Goal: Task Accomplishment & Management: Complete application form

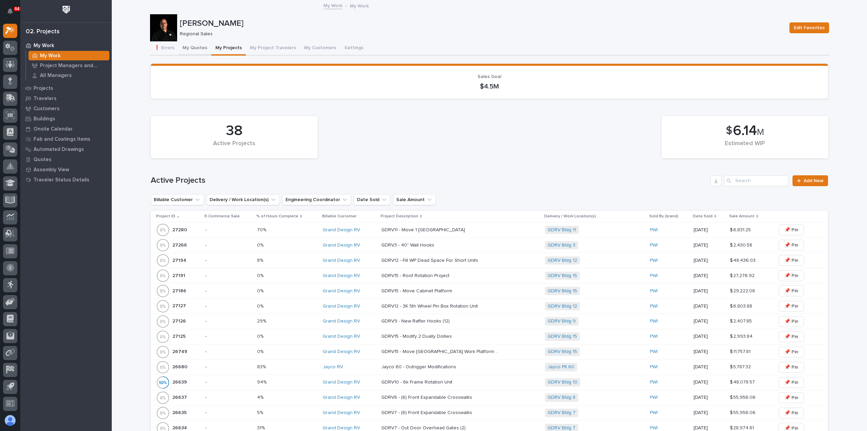
click at [192, 46] on button "My Quotes" at bounding box center [195, 48] width 33 height 14
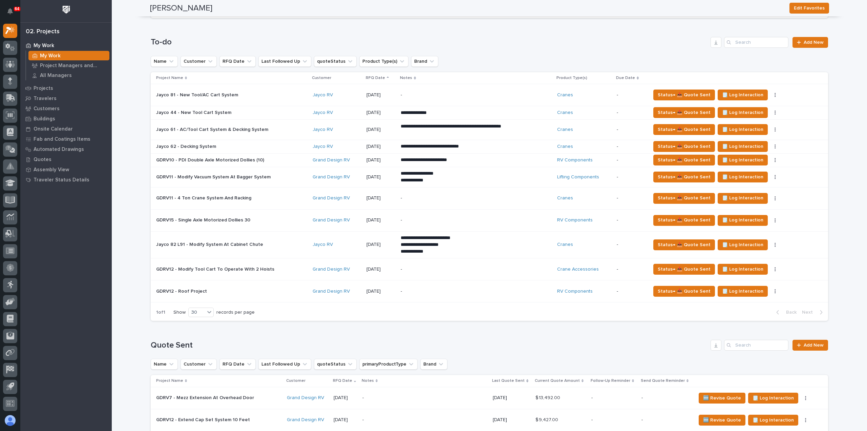
scroll to position [102, 0]
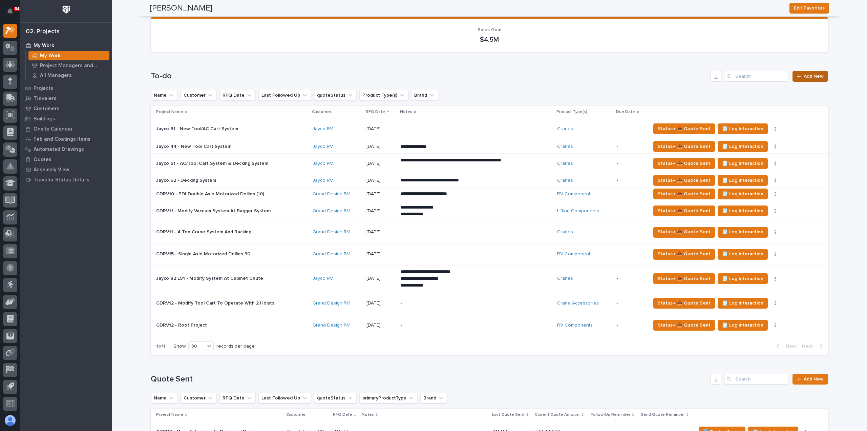
click at [807, 73] on link "Add New" at bounding box center [811, 76] width 36 height 11
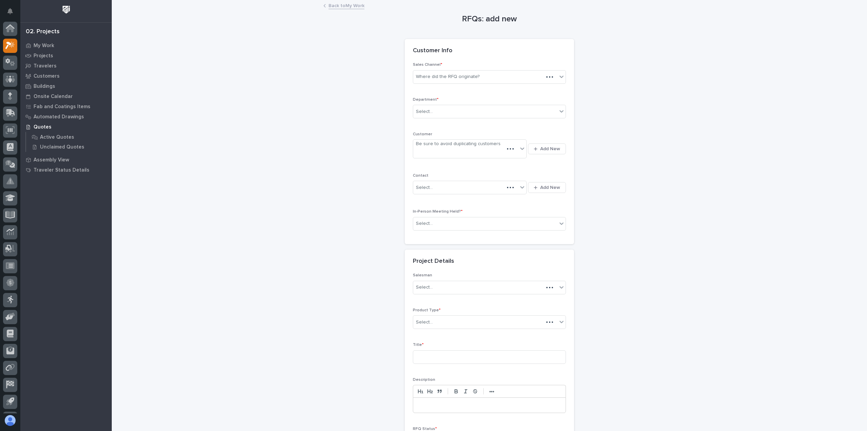
scroll to position [15, 0]
click at [466, 75] on div "Where did the RFQ originate?" at bounding box center [448, 76] width 64 height 7
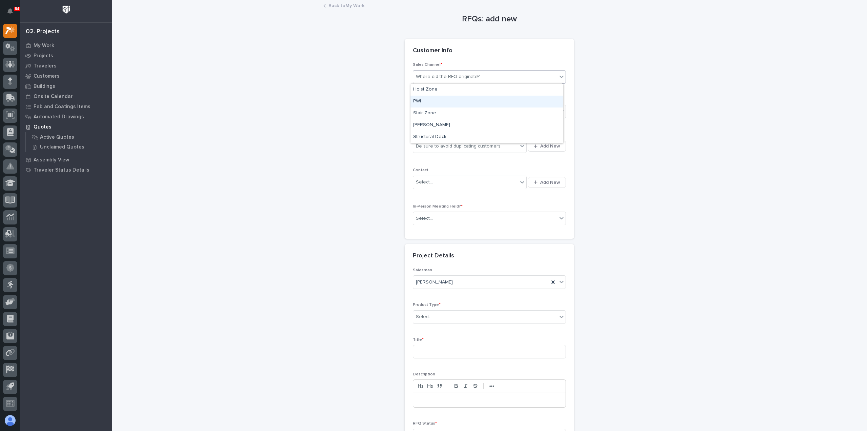
click at [456, 101] on div "PWI" at bounding box center [487, 102] width 152 height 12
click at [460, 109] on div "Select..." at bounding box center [485, 111] width 144 height 11
click at [461, 135] on div "Regional Sales" at bounding box center [487, 136] width 152 height 12
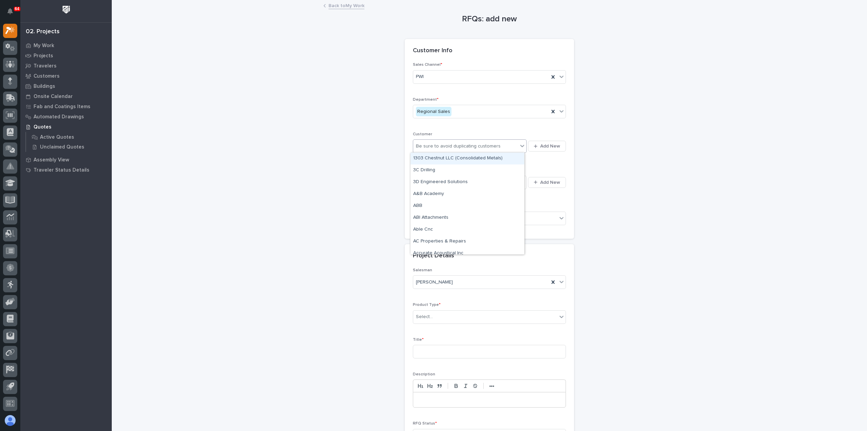
click at [461, 147] on div "Be sure to avoid duplicating customers" at bounding box center [458, 146] width 85 height 7
type input "**********"
click at [448, 156] on div "Grand Design RV" at bounding box center [468, 158] width 114 height 12
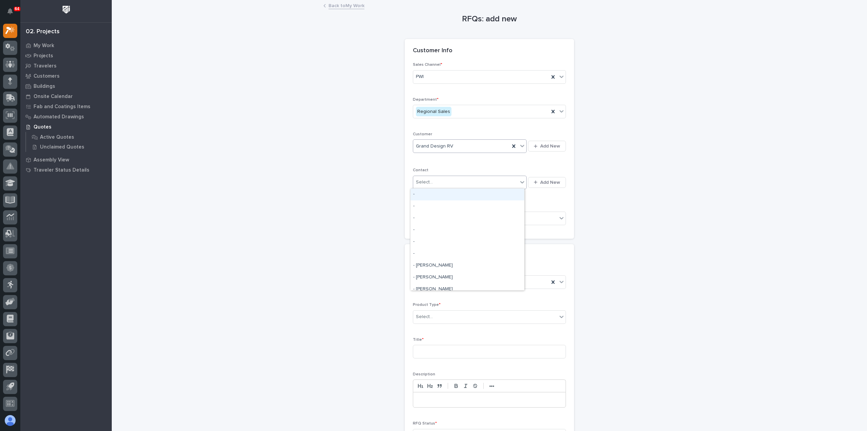
click at [438, 181] on div "Select..." at bounding box center [465, 181] width 105 height 11
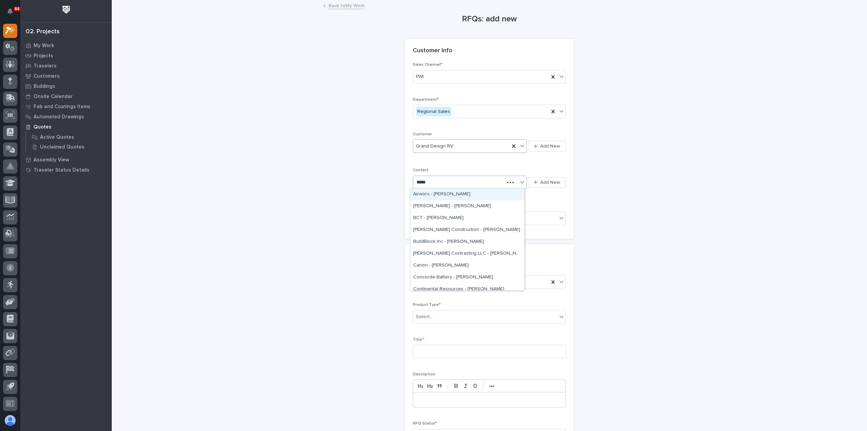
type input "******"
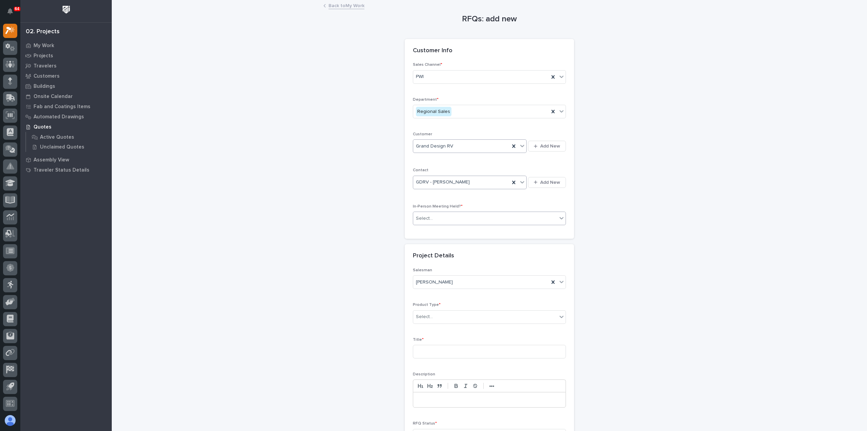
click at [448, 216] on div "Select..." at bounding box center [485, 218] width 144 height 11
click at [442, 228] on div "Yes" at bounding box center [487, 230] width 152 height 12
click at [453, 317] on div "Select..." at bounding box center [485, 316] width 144 height 11
click at [473, 406] on div "RV Components" at bounding box center [487, 406] width 152 height 12
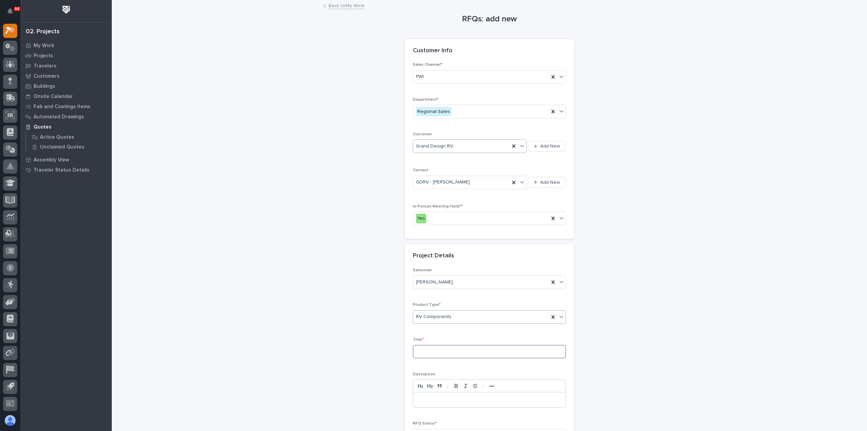
click at [447, 350] on input at bounding box center [489, 351] width 153 height 14
click at [432, 352] on input at bounding box center [489, 351] width 153 height 14
paste input "GDRV12 - 6k Frame Rotation Unit & Travel Trailer Unit"
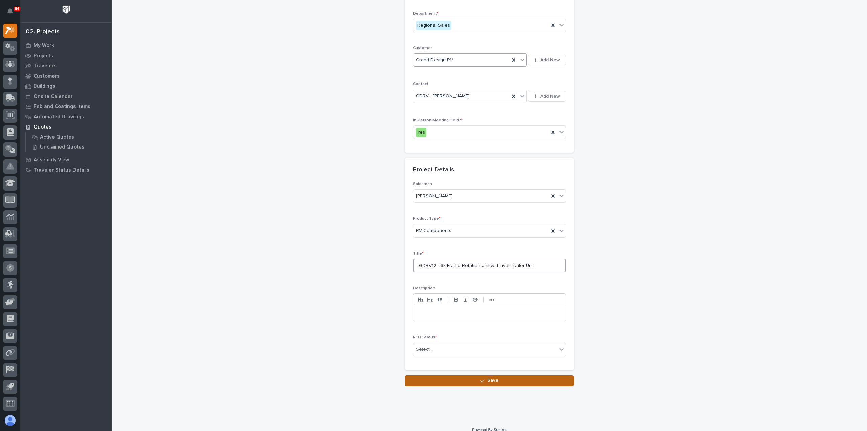
scroll to position [92, 0]
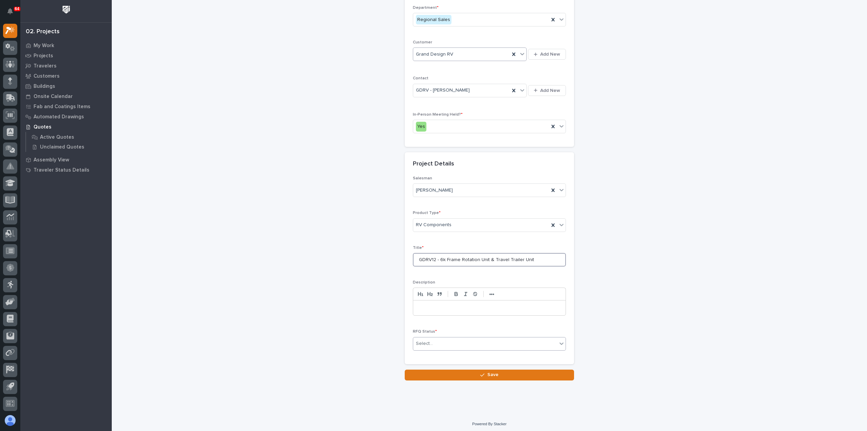
type input "GDRV12 - 6k Frame Rotation Unit & Travel Trailer Unit"
click at [451, 345] on div "Select..." at bounding box center [485, 343] width 144 height 11
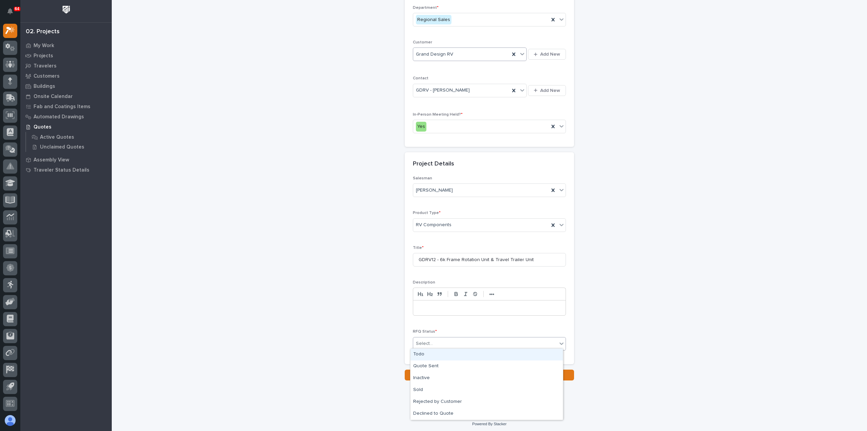
click at [442, 353] on div "Todo" at bounding box center [487, 354] width 152 height 12
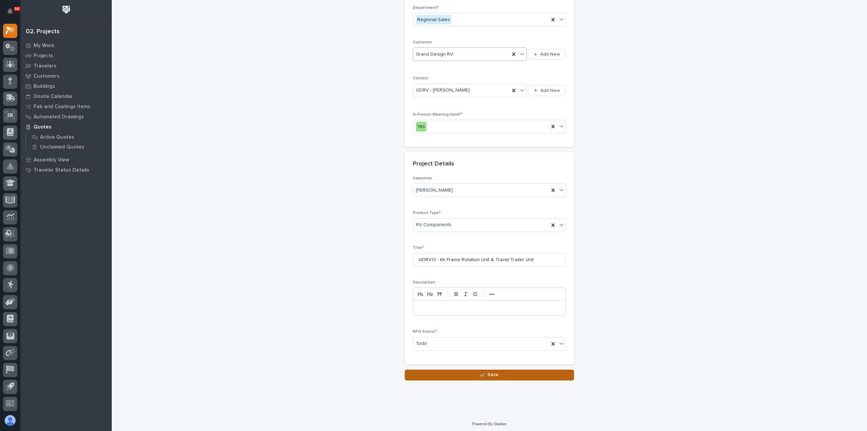
click at [452, 371] on button "Save" at bounding box center [489, 374] width 169 height 11
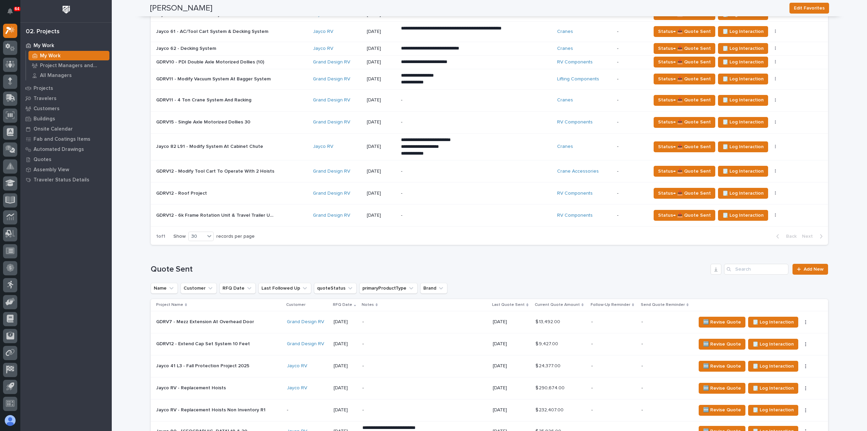
scroll to position [237, 0]
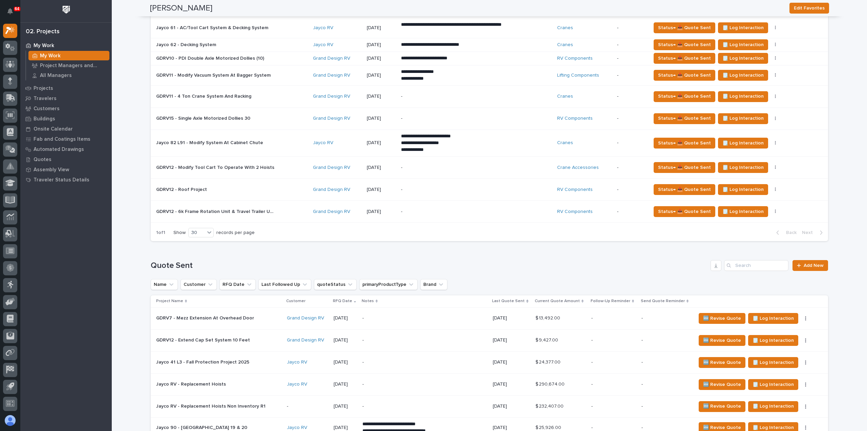
click at [281, 209] on div "GDRV12 - 6k Frame Rotation Unit & Travel Trailer Unit GDRV12 - 6k Frame Rotatio…" at bounding box center [231, 211] width 151 height 11
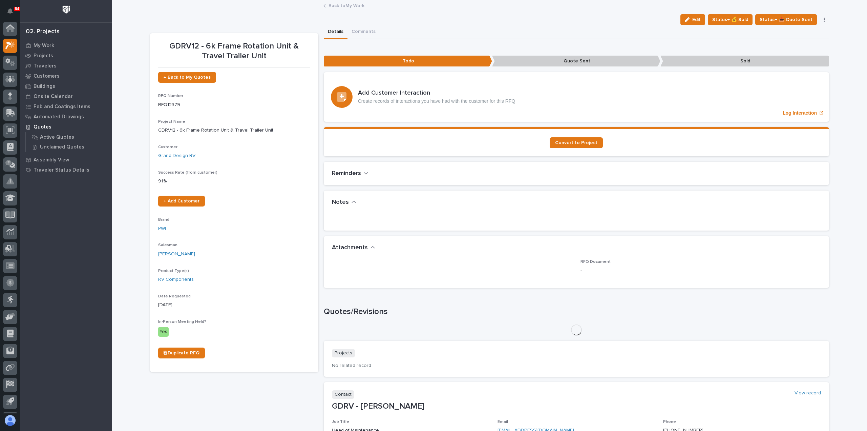
scroll to position [15, 0]
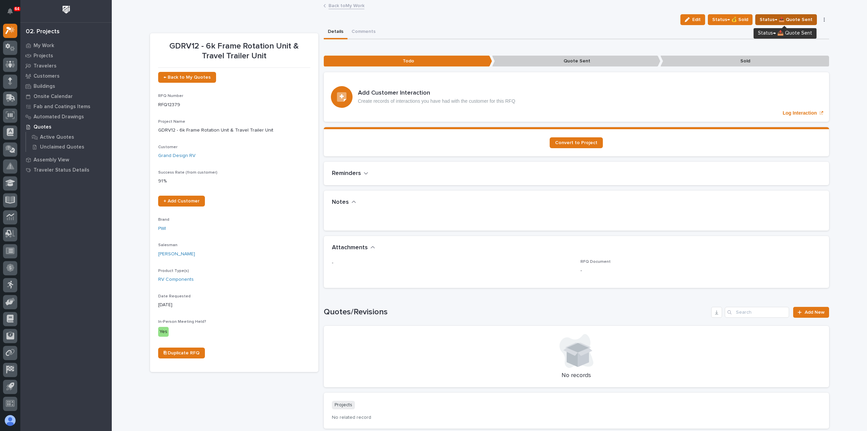
click at [775, 17] on span "Status→ 📤 Quote Sent" at bounding box center [786, 20] width 53 height 8
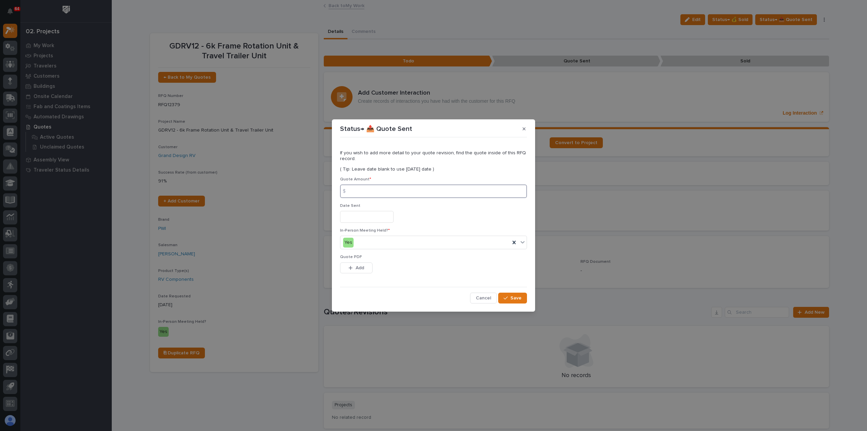
click at [388, 188] on input at bounding box center [433, 191] width 187 height 14
type input "48079"
click at [388, 216] on input "text" at bounding box center [367, 217] width 54 height 12
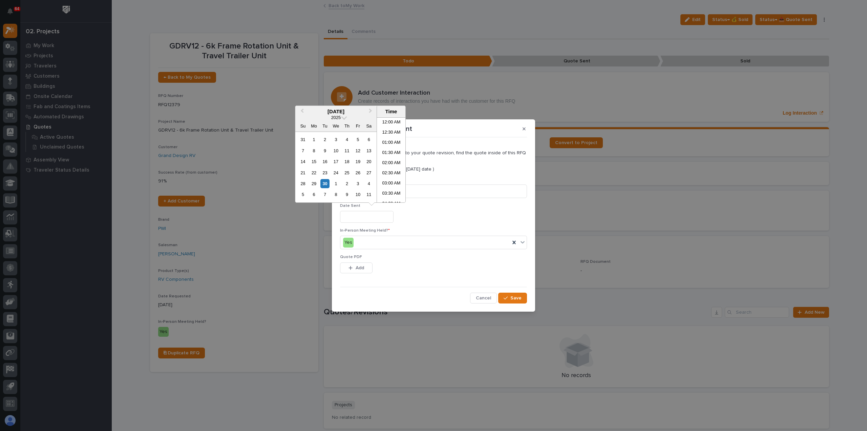
scroll to position [196, 0]
click at [357, 138] on div "5" at bounding box center [357, 139] width 9 height 9
click at [356, 265] on span "Add" at bounding box center [360, 268] width 8 height 6
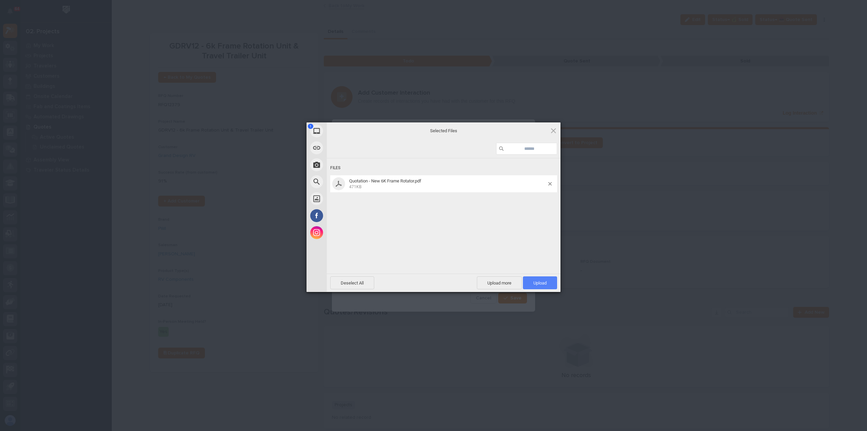
click at [532, 281] on span "Upload 1" at bounding box center [540, 282] width 34 height 13
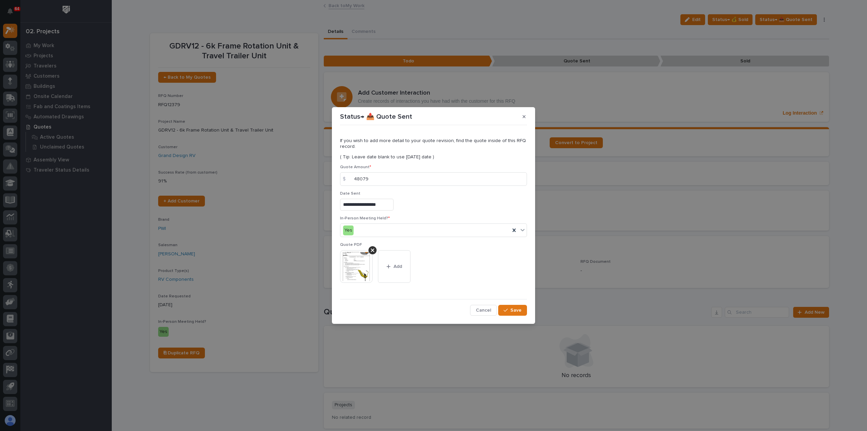
click at [379, 207] on input "**********" at bounding box center [367, 205] width 54 height 12
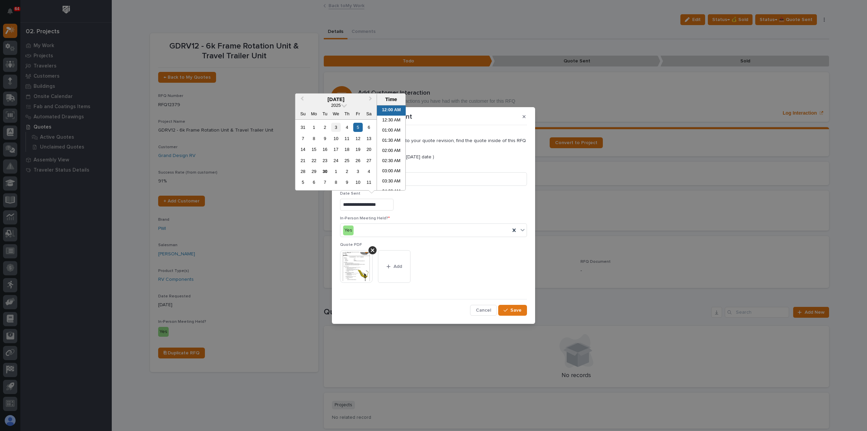
click at [336, 126] on div "3" at bounding box center [335, 127] width 9 height 9
type input "**********"
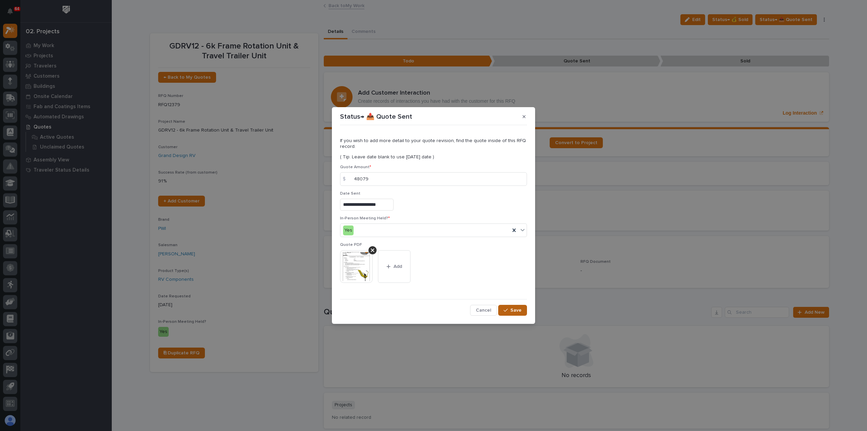
click at [504, 309] on button "Save" at bounding box center [512, 310] width 29 height 11
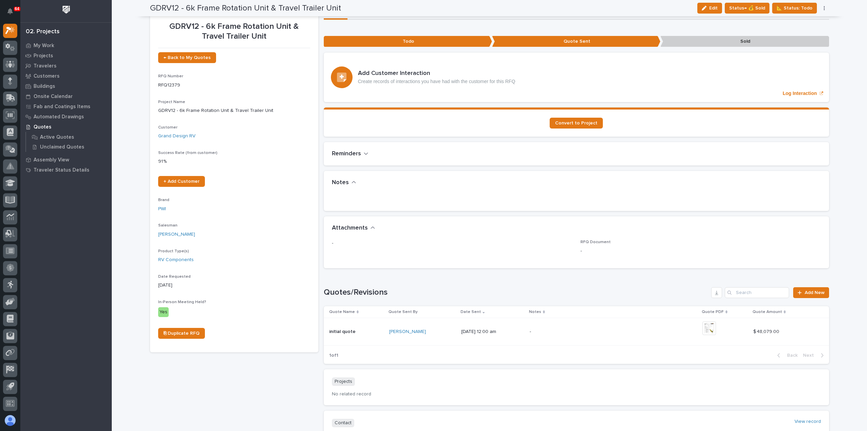
scroll to position [0, 0]
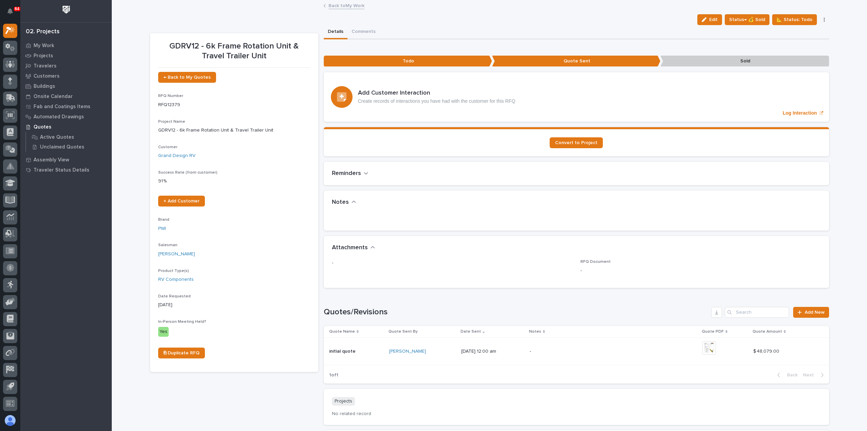
click at [331, 6] on link "Back to My Work" at bounding box center [347, 5] width 36 height 8
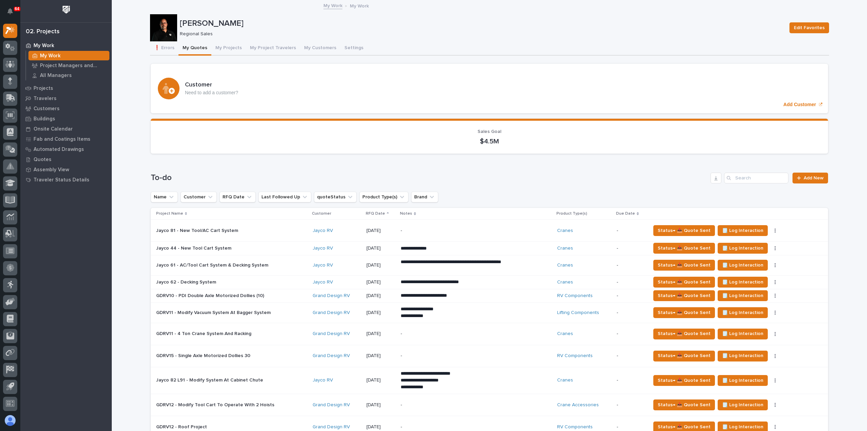
scroll to position [237, 0]
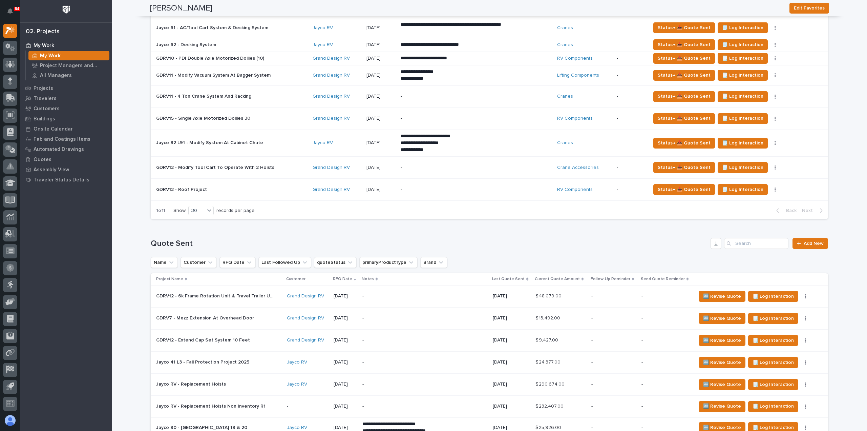
click at [624, 292] on div "-" at bounding box center [613, 295] width 45 height 7
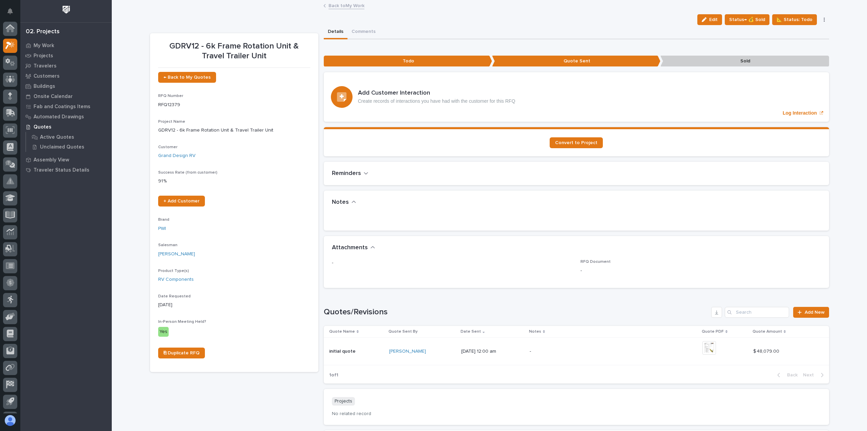
scroll to position [15, 0]
click at [748, 21] on span "Status→ 💰 Sold" at bounding box center [747, 20] width 36 height 8
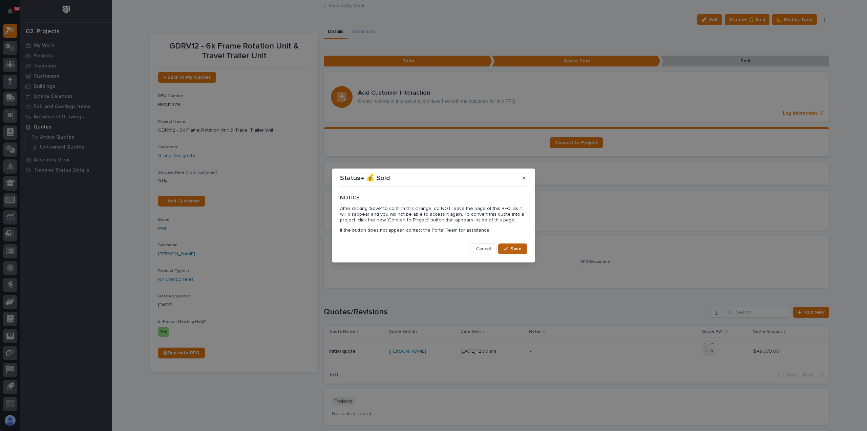
click at [514, 248] on span "Save" at bounding box center [515, 249] width 11 height 6
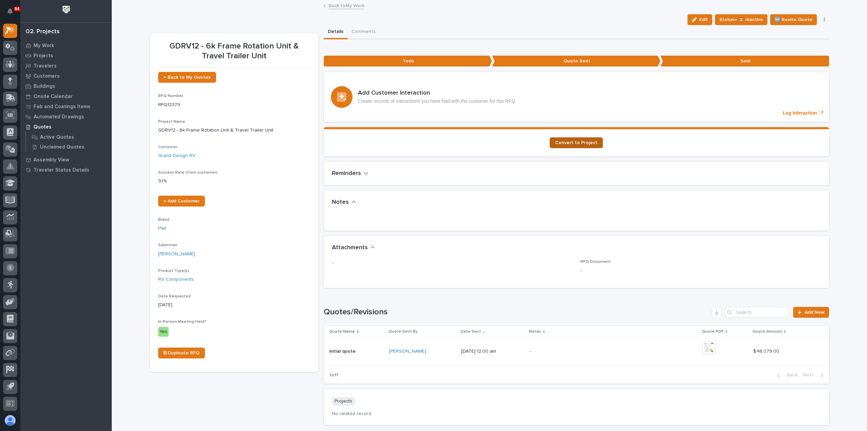
click at [587, 141] on span "Convert to Project" at bounding box center [576, 142] width 42 height 5
click at [45, 43] on p "My Work" at bounding box center [44, 46] width 21 height 6
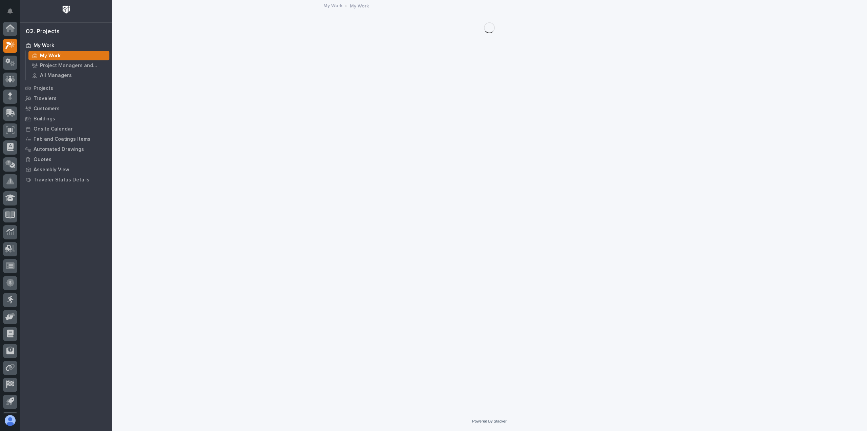
scroll to position [15, 0]
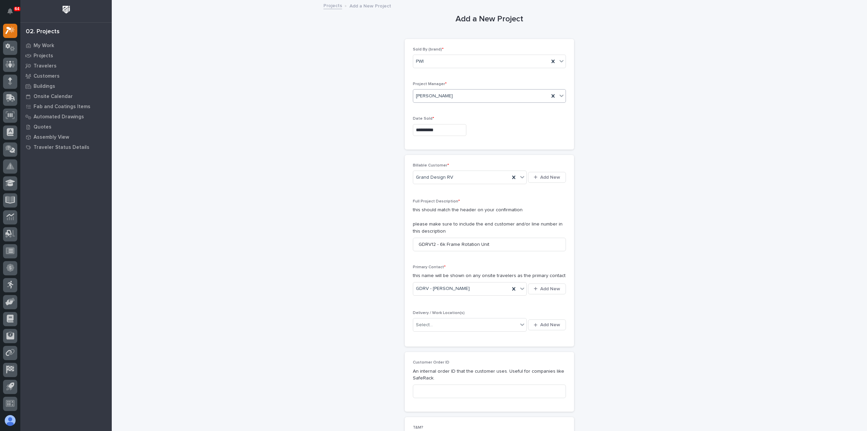
click at [451, 95] on div "[PERSON_NAME]" at bounding box center [481, 95] width 136 height 11
click at [447, 105] on div "[PERSON_NAME]" at bounding box center [487, 109] width 152 height 12
click at [472, 325] on div "Select..." at bounding box center [465, 324] width 105 height 11
type input "****"
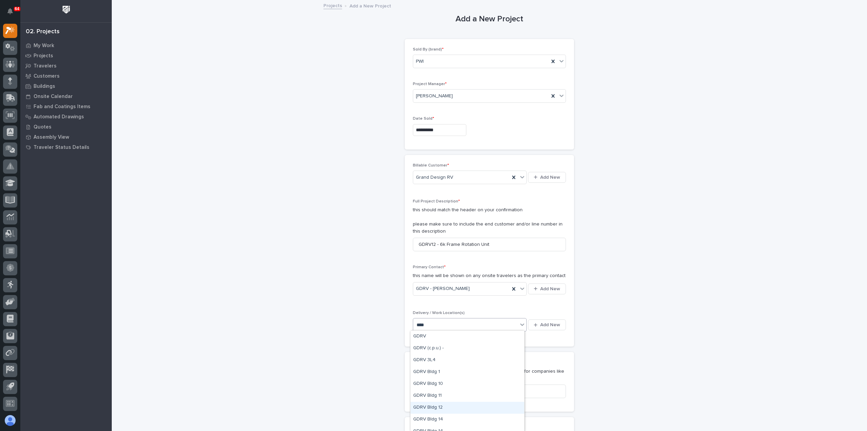
click at [447, 410] on div "GDRV Bldg 12" at bounding box center [468, 407] width 114 height 12
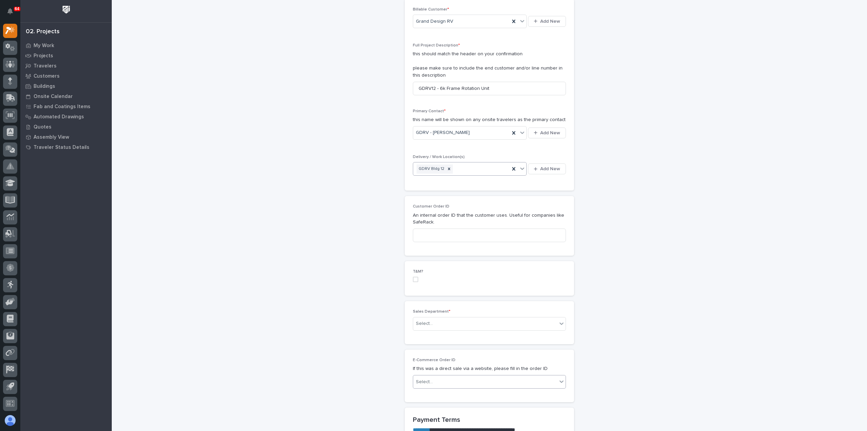
scroll to position [169, 0]
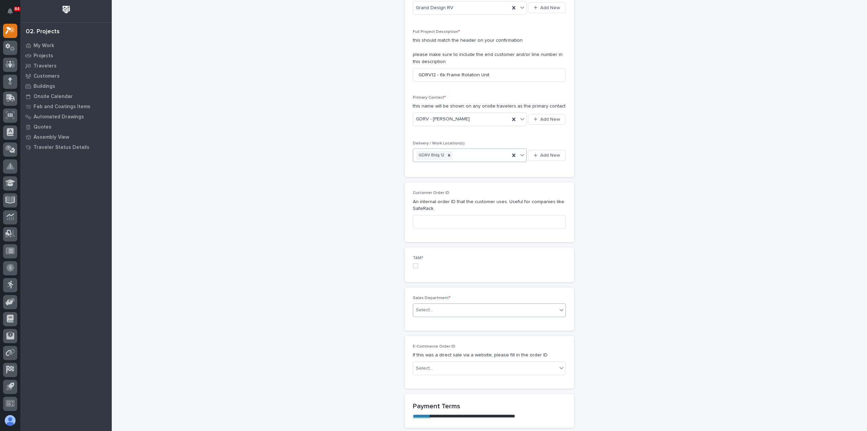
click at [454, 309] on div "Select..." at bounding box center [485, 309] width 144 height 11
click at [454, 333] on div "Regional Sales" at bounding box center [487, 333] width 152 height 12
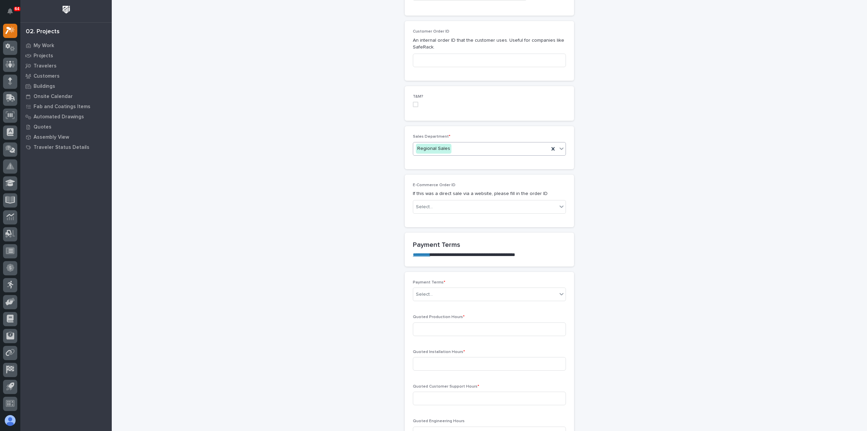
scroll to position [339, 0]
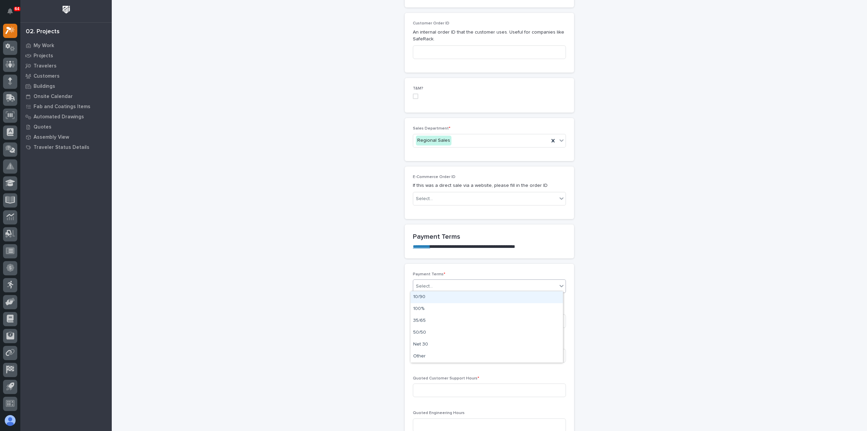
click at [456, 285] on div "Select..." at bounding box center [485, 285] width 144 height 11
click at [446, 317] on div "35/65" at bounding box center [487, 321] width 152 height 12
click at [462, 316] on input at bounding box center [489, 321] width 153 height 14
click at [444, 317] on input at bounding box center [489, 321] width 153 height 14
type input "101"
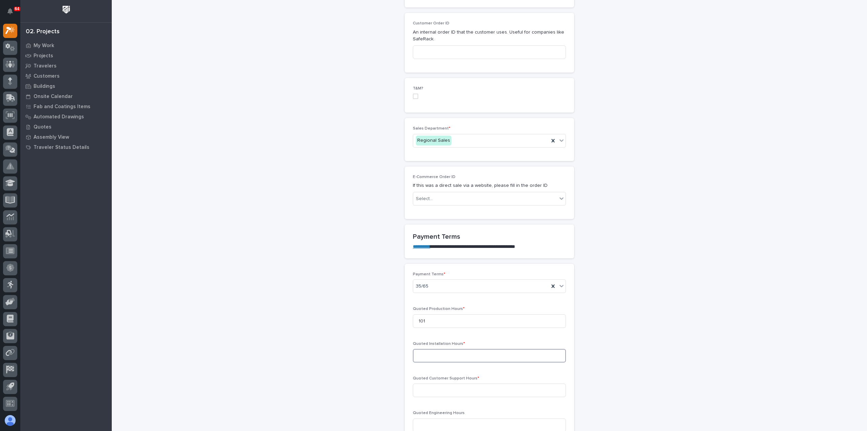
click at [447, 356] on input at bounding box center [489, 356] width 153 height 14
type input "0"
click at [447, 391] on input at bounding box center [489, 390] width 153 height 14
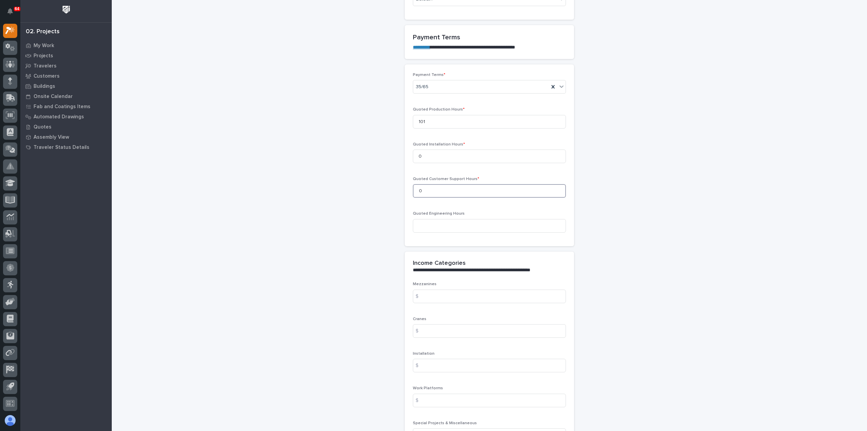
scroll to position [542, 0]
type input "0"
click at [464, 216] on input at bounding box center [489, 222] width 153 height 14
type input "15"
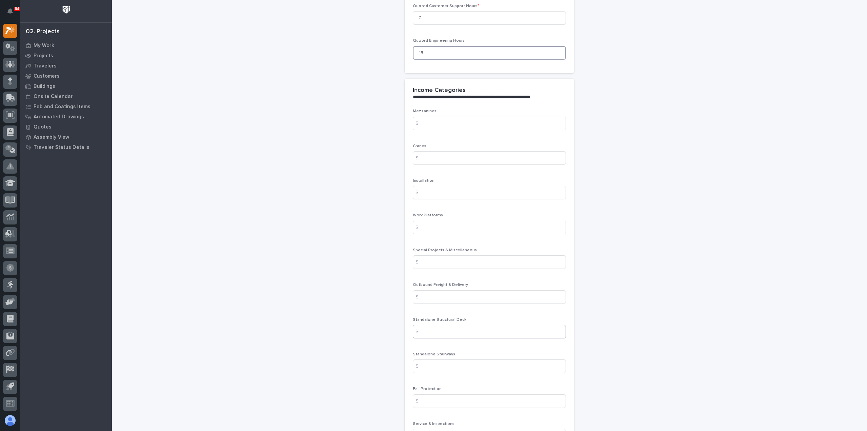
scroll to position [711, 0]
click at [456, 259] on input at bounding box center [489, 261] width 153 height 14
type input "47206.5"
click at [457, 298] on input at bounding box center [489, 296] width 153 height 14
type input "400"
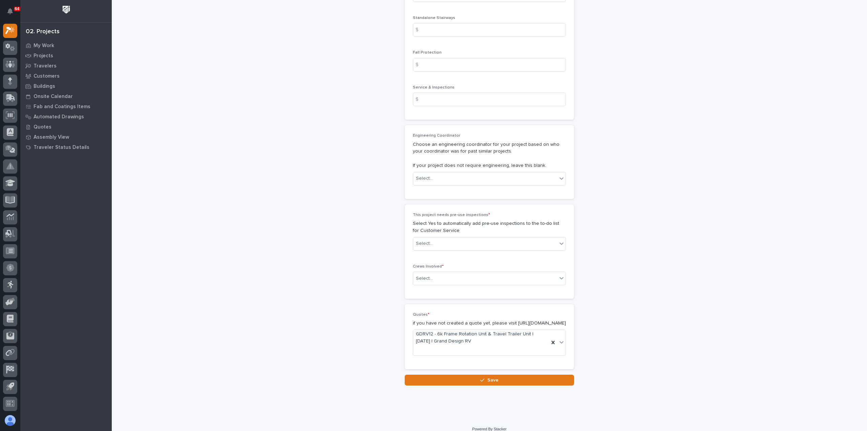
scroll to position [1058, 0]
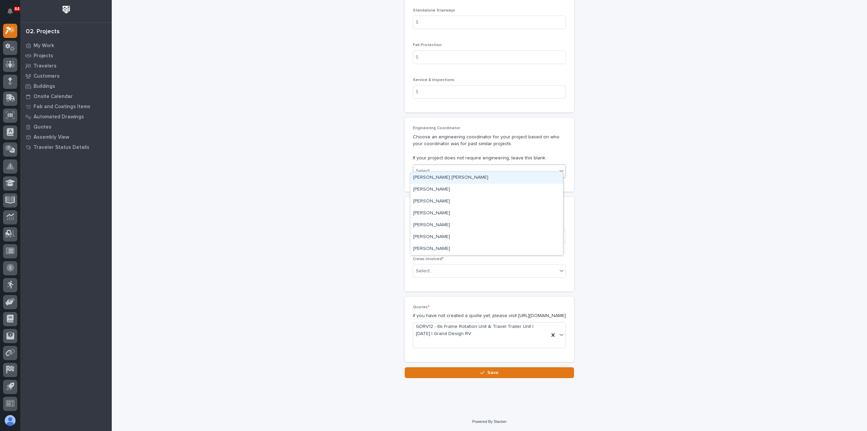
click at [470, 165] on div "Select..." at bounding box center [485, 170] width 144 height 11
click at [451, 239] on div "Weston Hochstetler" at bounding box center [487, 237] width 152 height 12
click at [459, 230] on div "Select..." at bounding box center [485, 235] width 144 height 11
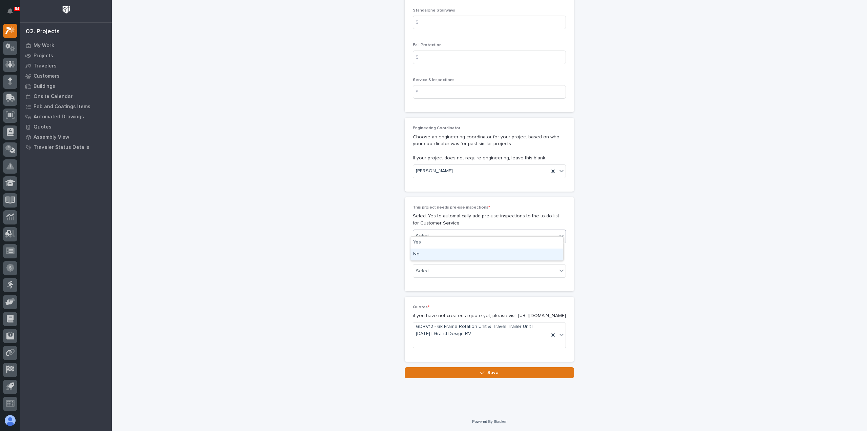
click at [451, 254] on div "No" at bounding box center [487, 254] width 152 height 12
click at [450, 265] on div "Select..." at bounding box center [485, 270] width 144 height 11
click at [451, 278] on div "Production" at bounding box center [487, 277] width 152 height 12
click at [489, 372] on span "Save" at bounding box center [492, 372] width 11 height 6
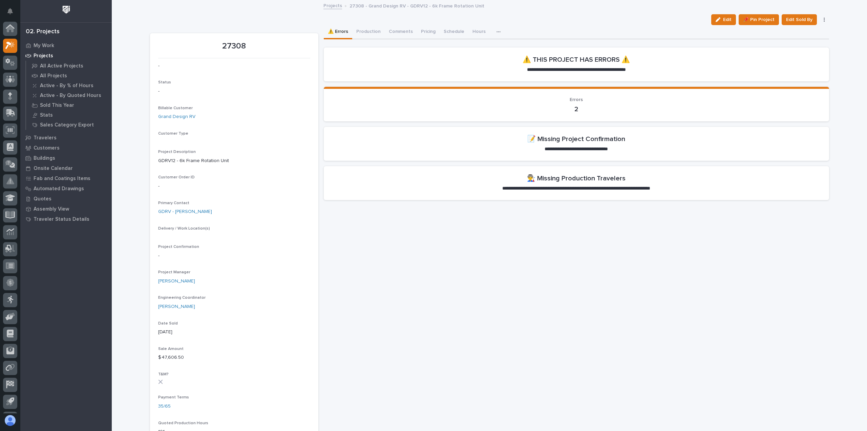
scroll to position [15, 0]
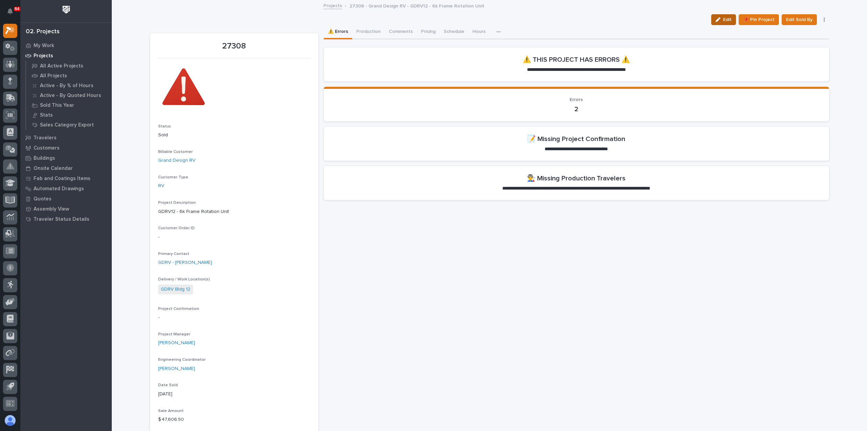
click at [727, 18] on span "Edit" at bounding box center [727, 20] width 8 height 6
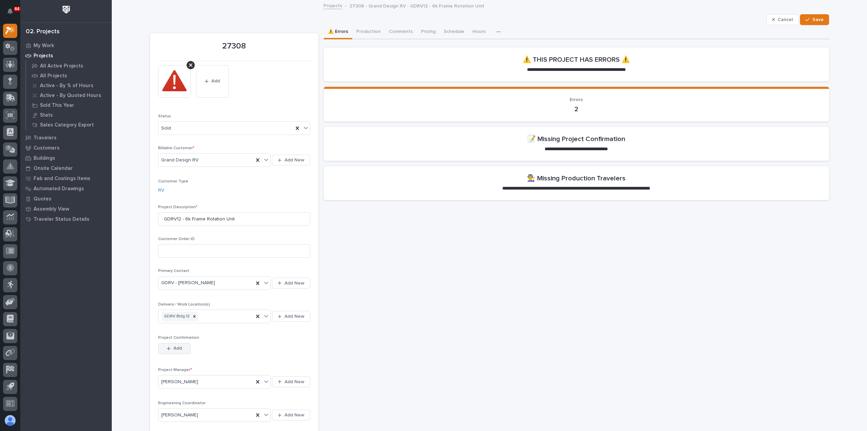
click at [173, 347] on span "Add" at bounding box center [177, 348] width 8 height 6
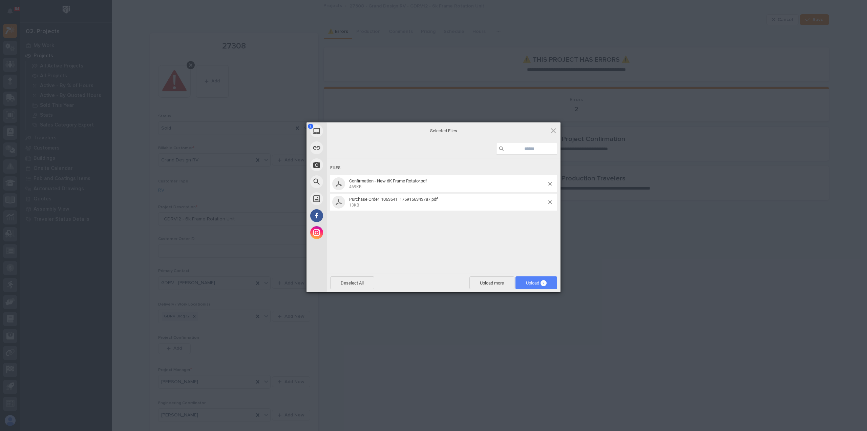
click at [536, 280] on span "Upload 2" at bounding box center [536, 282] width 21 height 5
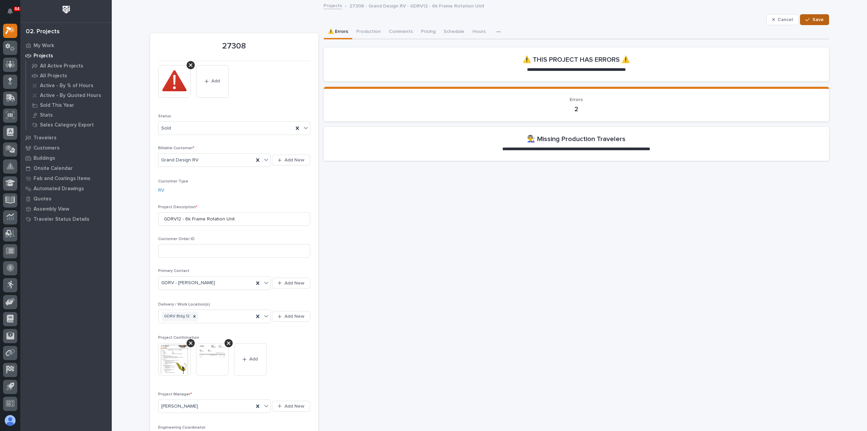
click at [813, 20] on span "Save" at bounding box center [818, 20] width 11 height 6
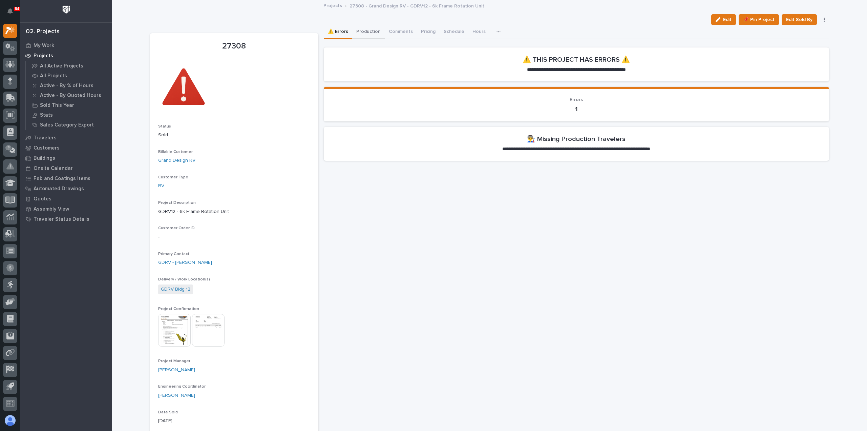
click at [364, 32] on button "Production" at bounding box center [368, 32] width 33 height 14
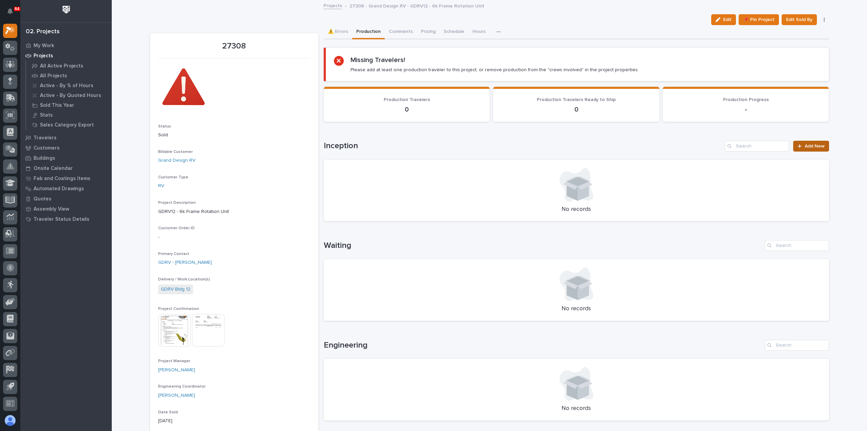
click at [806, 144] on span "Add New" at bounding box center [815, 146] width 20 height 5
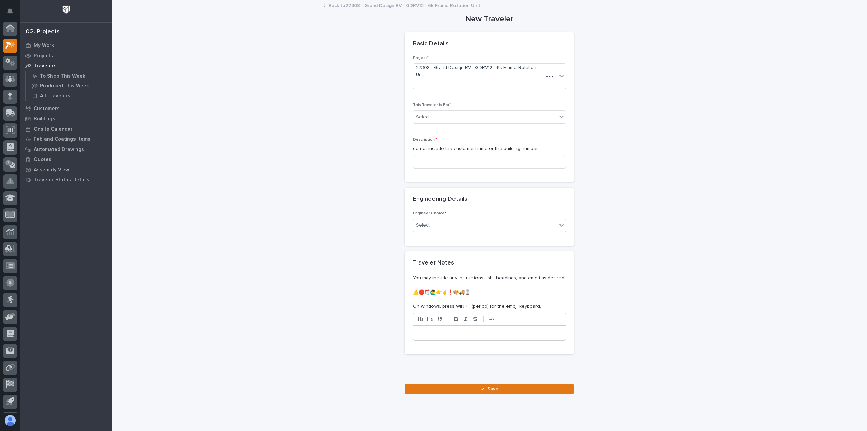
scroll to position [15, 0]
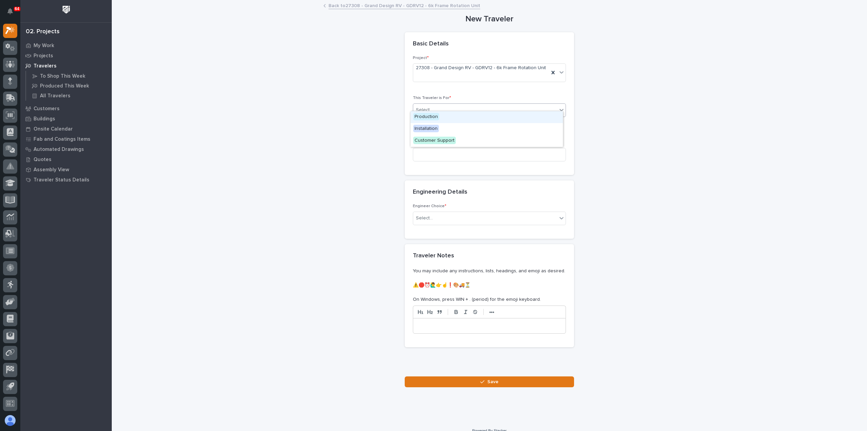
click at [450, 104] on div "Select..." at bounding box center [485, 109] width 144 height 11
click at [448, 117] on div "Production" at bounding box center [487, 117] width 152 height 12
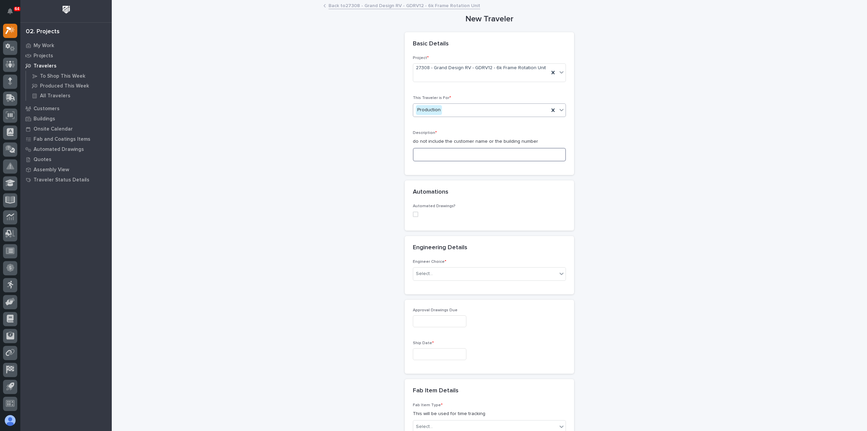
click at [444, 148] on input at bounding box center [489, 155] width 153 height 14
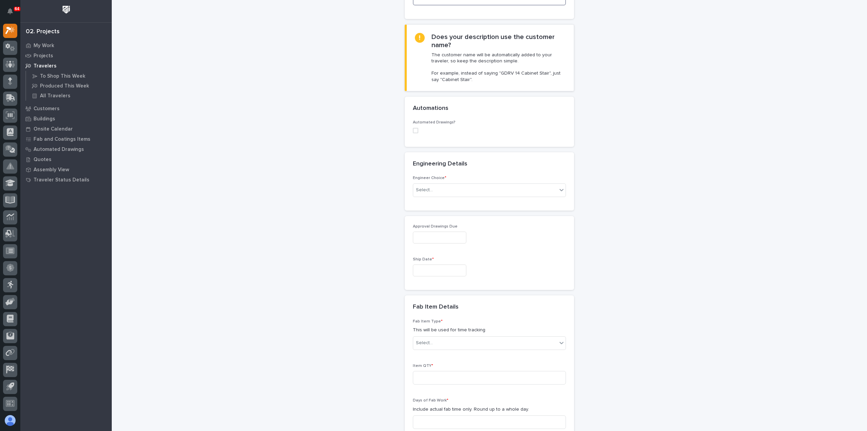
scroll to position [169, 0]
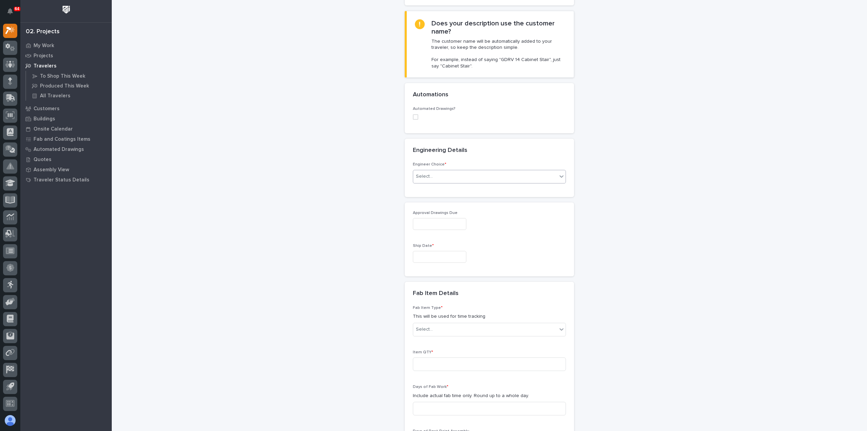
type input "6K Frame Rotator"
click at [444, 171] on div "Select..." at bounding box center [485, 176] width 144 height 11
click at [446, 195] on div "I want my coordinator to choose an engineer" at bounding box center [487, 195] width 152 height 12
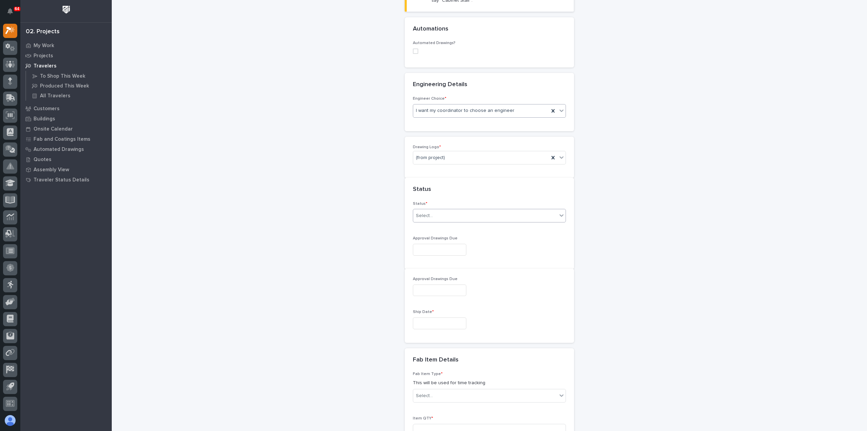
scroll to position [241, 0]
click at [448, 147] on div "(from project)" at bounding box center [481, 152] width 136 height 11
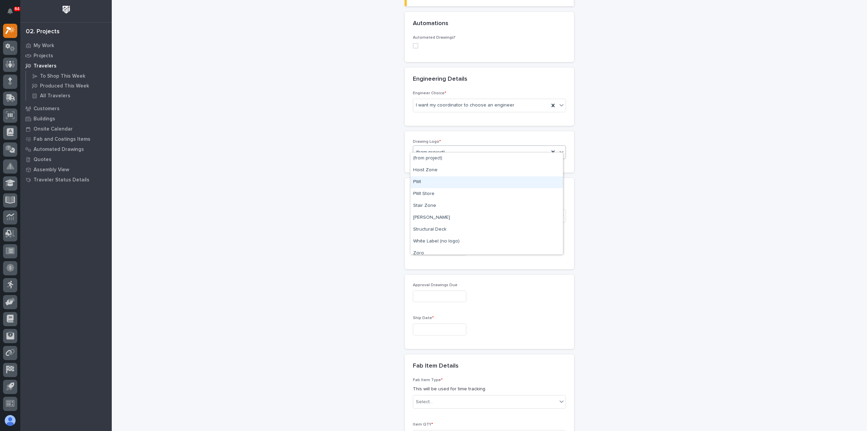
click at [443, 184] on div "PWI" at bounding box center [487, 182] width 152 height 12
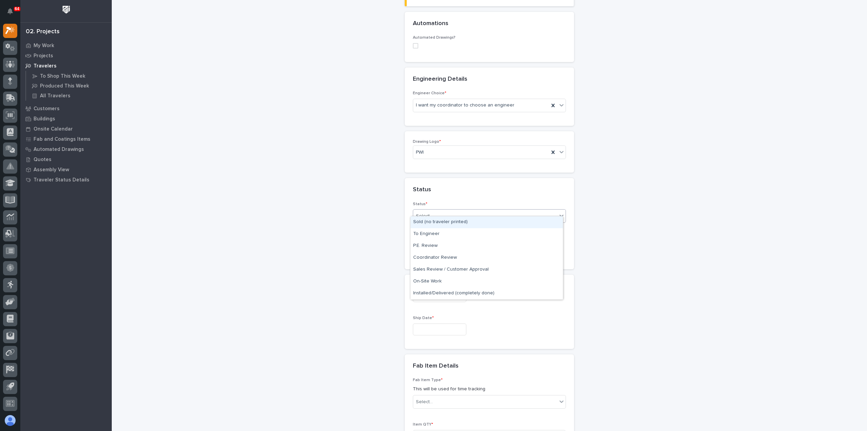
click at [443, 212] on div "Select..." at bounding box center [485, 215] width 144 height 11
click at [443, 220] on div "Sold (no traveler printed)" at bounding box center [487, 222] width 152 height 12
click at [440, 244] on input "text" at bounding box center [440, 250] width 54 height 12
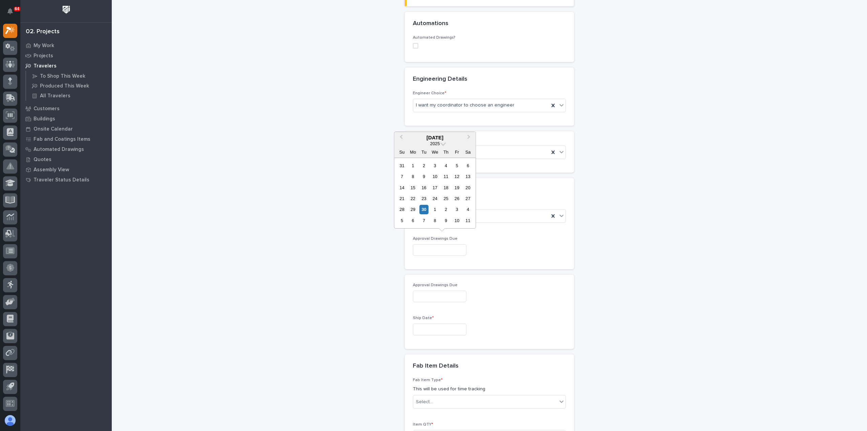
click at [426, 324] on input "text" at bounding box center [440, 329] width 54 height 12
click at [469, 216] on span "Next Month" at bounding box center [469, 216] width 0 height 9
click at [425, 278] on div "23" at bounding box center [423, 277] width 9 height 9
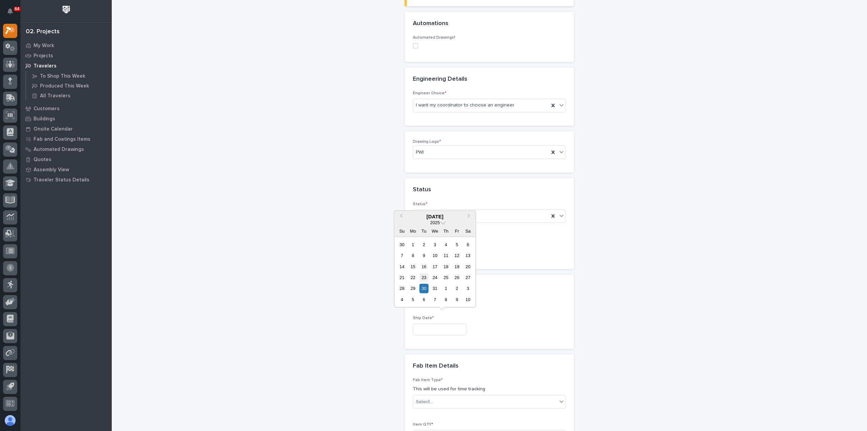
type input "**********"
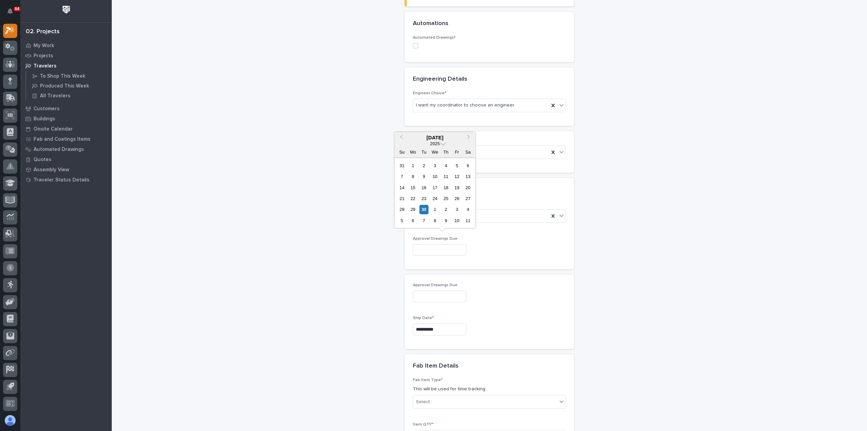
click at [423, 244] on input "text" at bounding box center [440, 250] width 54 height 12
click at [469, 137] on span "Next Month" at bounding box center [469, 137] width 0 height 9
click at [423, 198] on div "21" at bounding box center [423, 198] width 9 height 9
type input "**********"
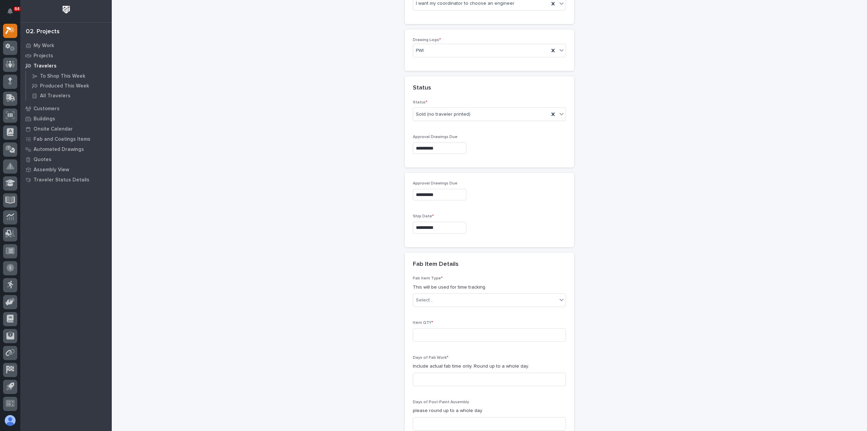
scroll to position [342, 0]
click at [485, 294] on div "Select..." at bounding box center [485, 299] width 144 height 11
click at [460, 340] on div "Frame Rotator" at bounding box center [487, 339] width 152 height 12
click at [464, 328] on input at bounding box center [489, 335] width 153 height 14
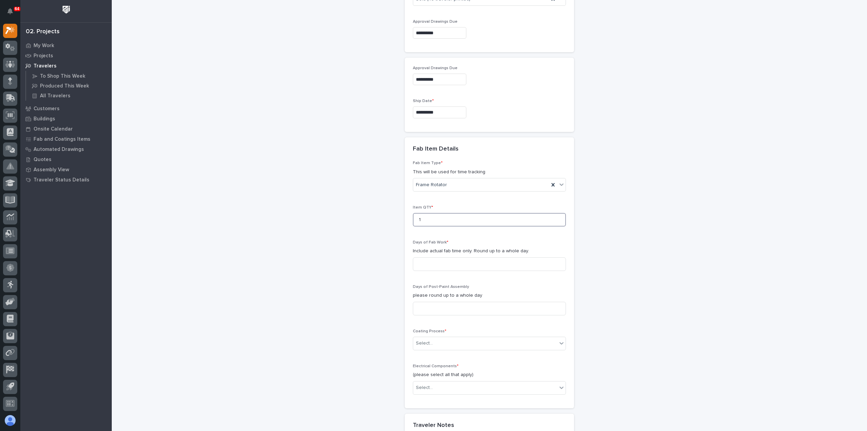
scroll to position [478, 0]
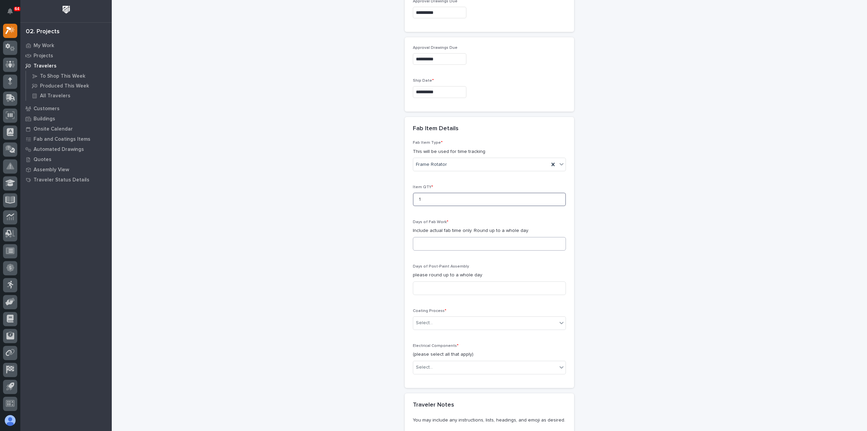
type input "1"
click at [443, 240] on input at bounding box center [489, 244] width 153 height 14
type input "6"
click at [461, 281] on input at bounding box center [489, 288] width 153 height 14
type input "3"
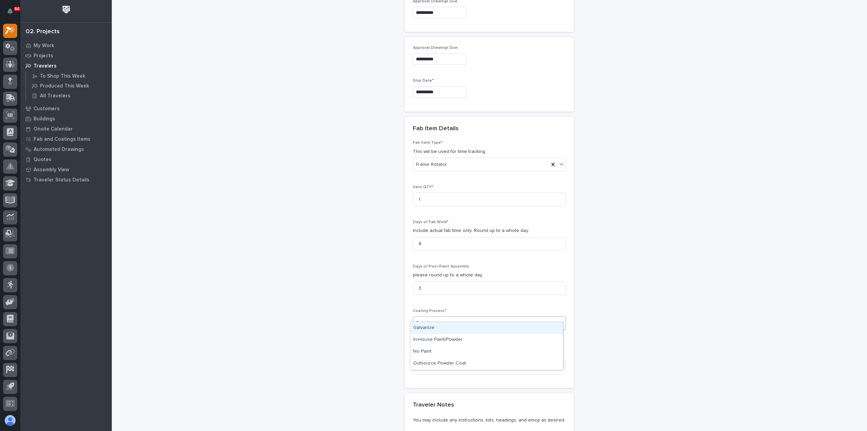
click at [453, 317] on div "Select..." at bounding box center [485, 322] width 144 height 11
click at [455, 342] on div "In-House Paint/Powder" at bounding box center [487, 340] width 152 height 12
click at [451, 361] on div "Select..." at bounding box center [485, 366] width 144 height 11
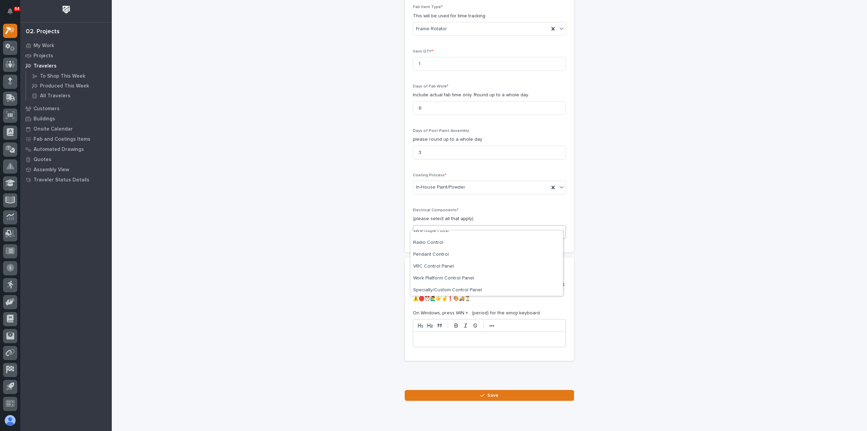
scroll to position [54, 0]
click at [435, 288] on div "Specialty/Custom Control Panel" at bounding box center [487, 290] width 152 height 12
click at [476, 390] on button "Save" at bounding box center [489, 395] width 169 height 11
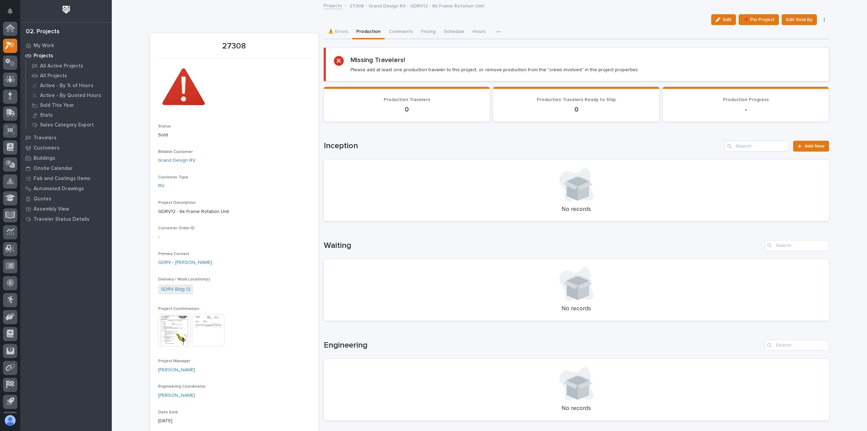
scroll to position [15, 0]
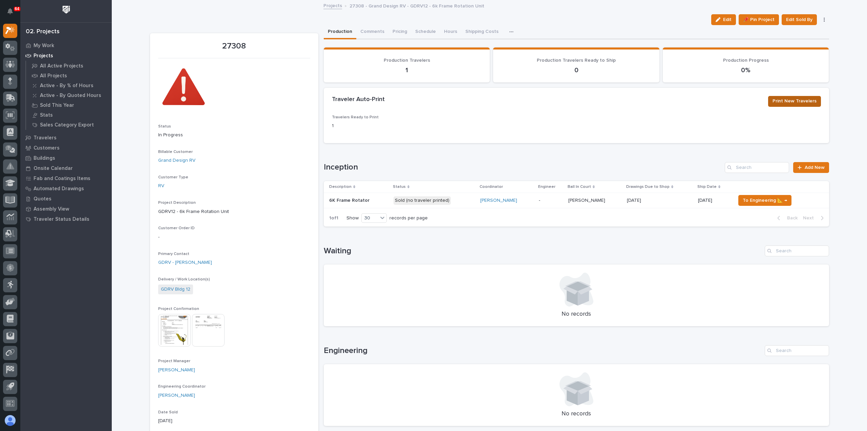
click at [812, 104] on span "Print New Travelers" at bounding box center [795, 101] width 44 height 8
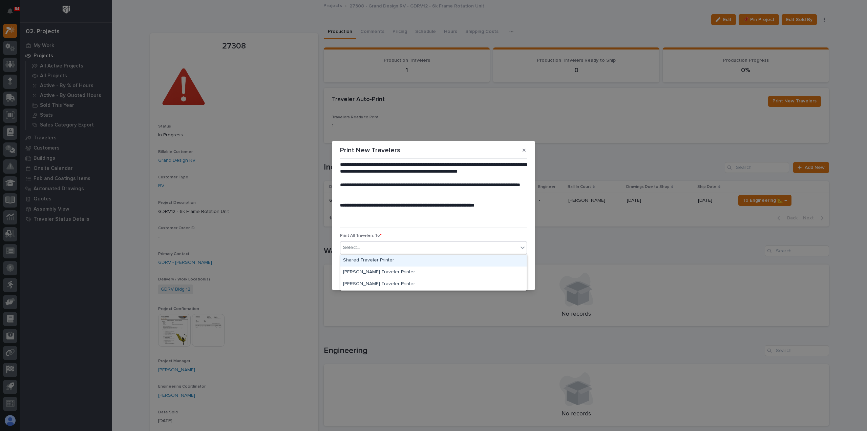
click at [369, 250] on div "Select..." at bounding box center [429, 247] width 178 height 11
click at [522, 151] on button "button" at bounding box center [524, 150] width 11 height 11
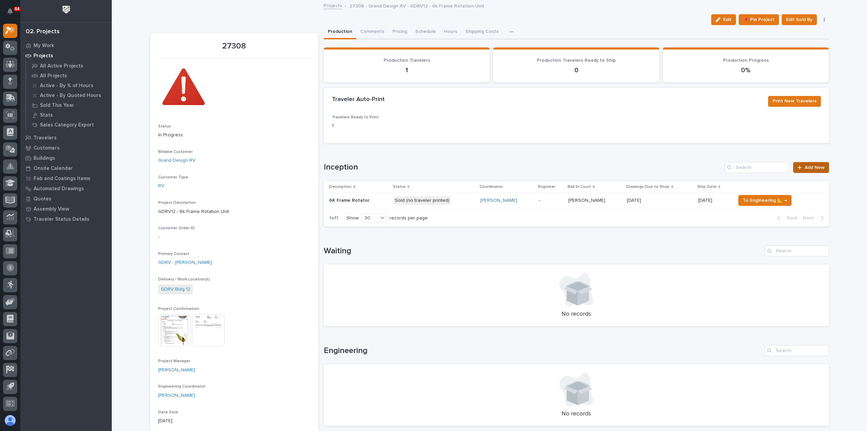
click at [798, 167] on icon at bounding box center [800, 167] width 4 height 4
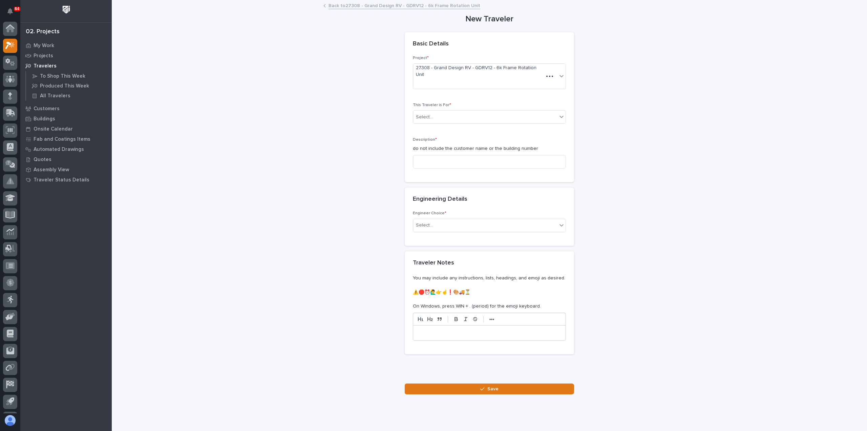
scroll to position [15, 0]
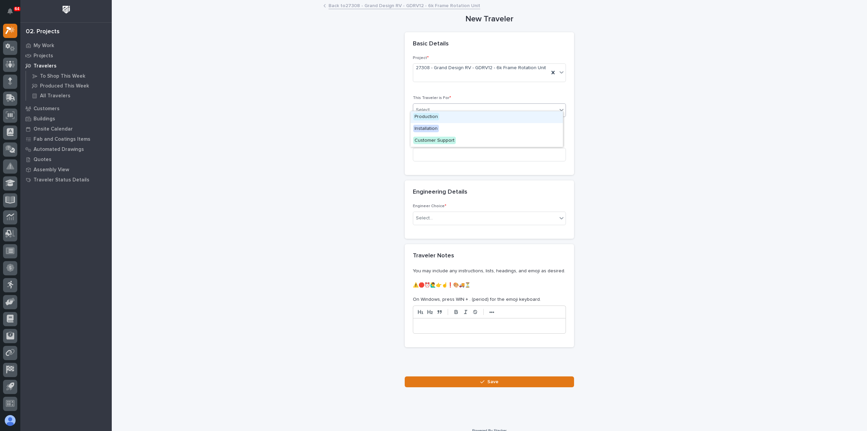
click at [441, 105] on div "Select..." at bounding box center [485, 109] width 144 height 11
click at [441, 117] on div "Production" at bounding box center [487, 117] width 152 height 12
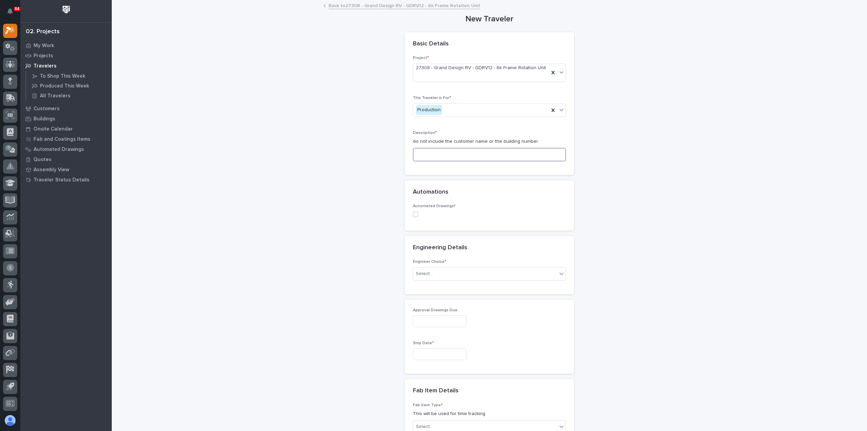
click at [445, 150] on input at bounding box center [489, 155] width 153 height 14
click at [458, 149] on input at bounding box center [489, 155] width 153 height 14
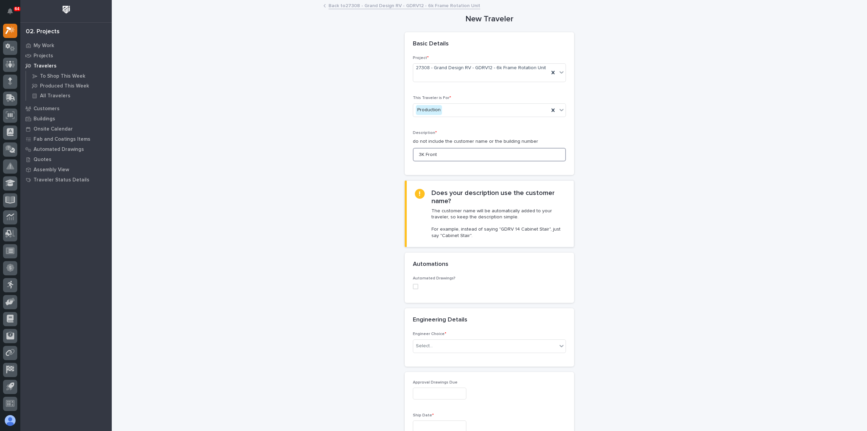
drag, startPoint x: 442, startPoint y: 149, endPoint x: 364, endPoint y: 147, distance: 77.2
click at [364, 147] on div "**********" at bounding box center [489, 436] width 679 height 870
paste input "Travel Trailer Front Rotational Unit 3K Unit"
type input "Travel Trailer Front Rotational Unit 3K Unit"
click at [451, 342] on div "Select..." at bounding box center [485, 345] width 144 height 11
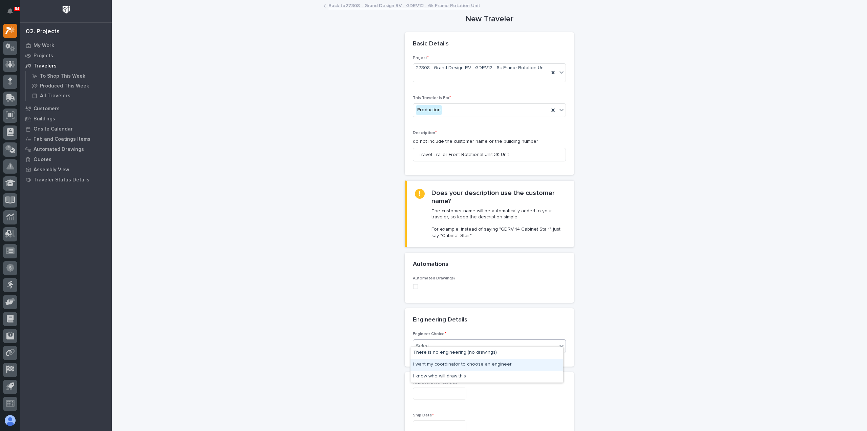
click at [454, 363] on div "I want my coordinator to choose an engineer" at bounding box center [487, 364] width 152 height 12
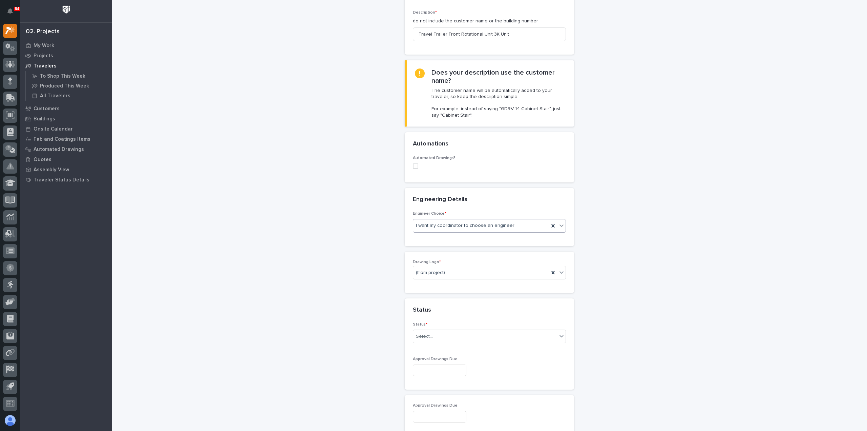
scroll to position [135, 0]
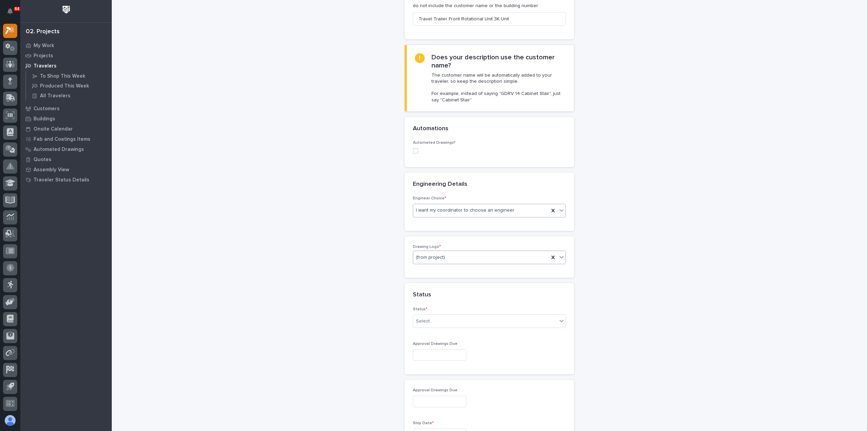
click at [446, 252] on div "(from project)" at bounding box center [481, 257] width 136 height 11
click at [441, 287] on div "PWI" at bounding box center [487, 287] width 152 height 12
click at [449, 315] on div "Select..." at bounding box center [485, 320] width 144 height 11
click at [447, 328] on div "Sold (no traveler printed)" at bounding box center [487, 327] width 152 height 12
click at [453, 349] on input "text" at bounding box center [440, 355] width 54 height 12
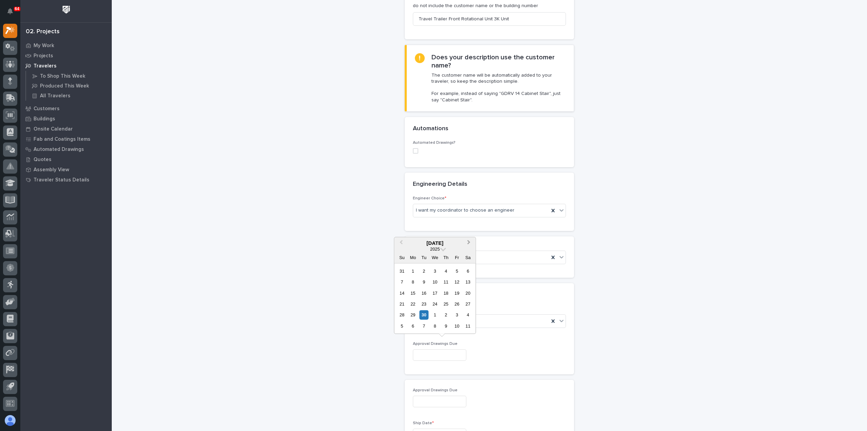
click at [469, 243] on span "Next Month" at bounding box center [469, 242] width 0 height 9
click at [423, 305] on div "21" at bounding box center [423, 303] width 9 height 9
type input "**********"
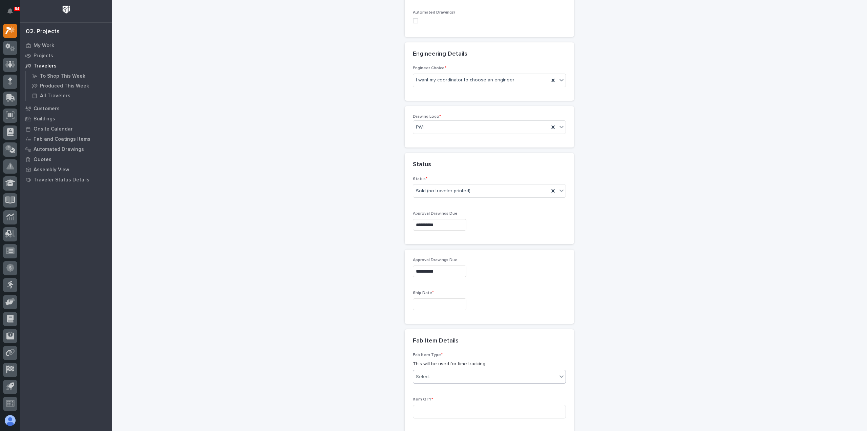
scroll to position [305, 0]
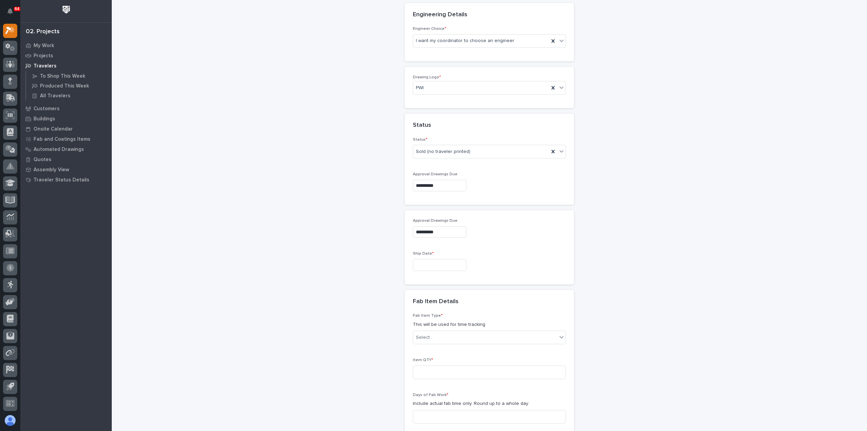
click at [438, 259] on input "text" at bounding box center [440, 265] width 54 height 12
click at [469, 152] on span "Next Month" at bounding box center [469, 152] width 0 height 9
click at [425, 214] on div "23" at bounding box center [423, 212] width 9 height 9
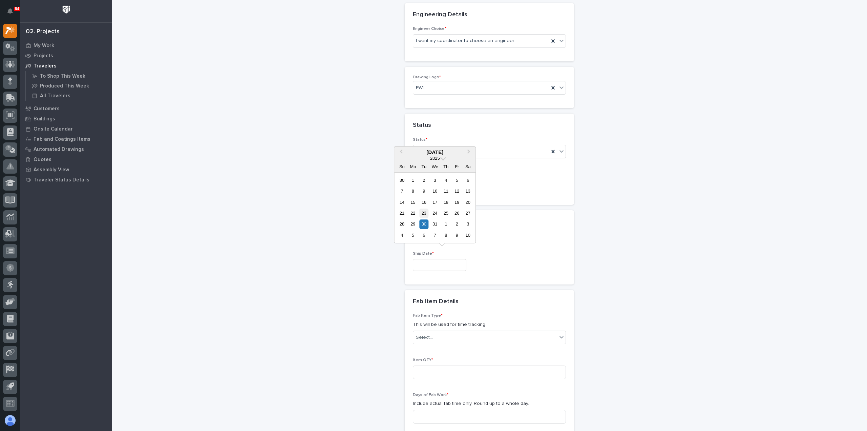
type input "**********"
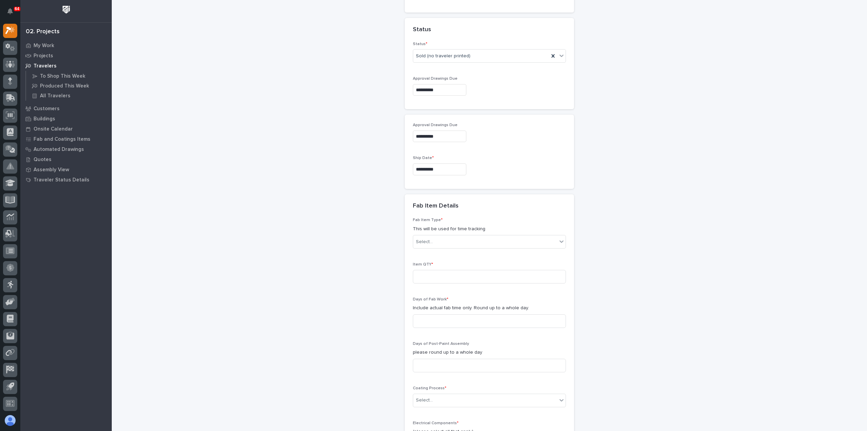
scroll to position [406, 0]
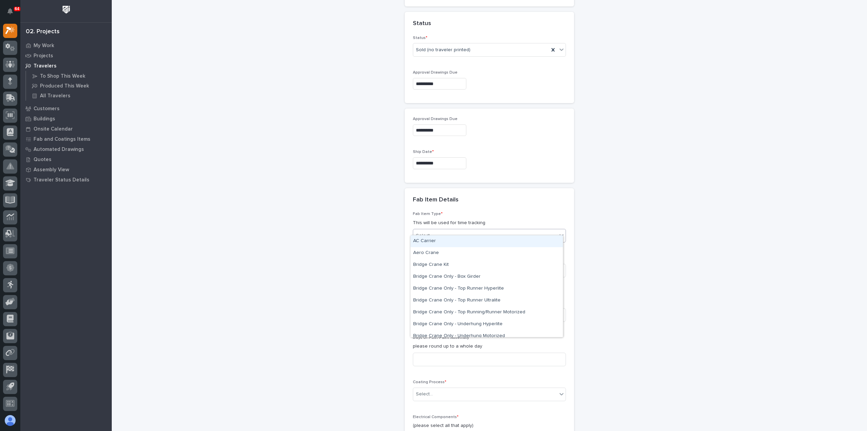
click at [444, 230] on div "Select..." at bounding box center [485, 235] width 144 height 11
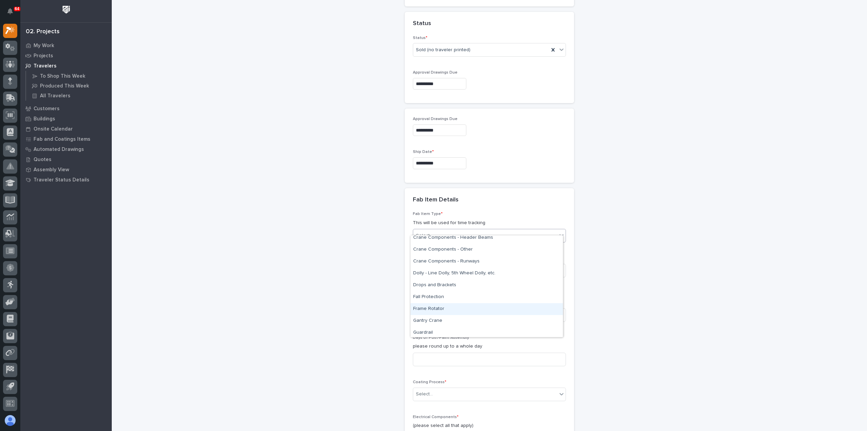
click at [448, 308] on div "Frame Rotator" at bounding box center [487, 309] width 152 height 12
click at [463, 264] on input at bounding box center [489, 271] width 153 height 14
type input "1"
click at [454, 309] on input at bounding box center [489, 315] width 153 height 14
type input "2"
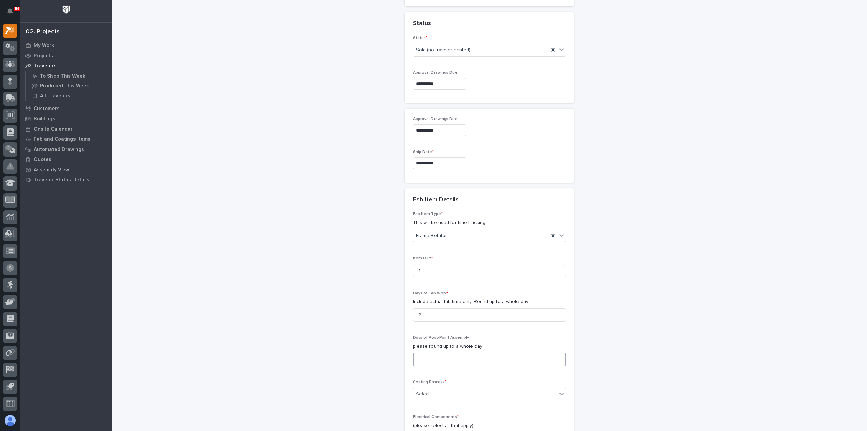
click at [438, 352] on input at bounding box center [489, 359] width 153 height 14
type input "1"
click at [459, 388] on div "Select..." at bounding box center [485, 393] width 144 height 11
click at [443, 350] on div "In-House Paint/Powder" at bounding box center [487, 349] width 152 height 12
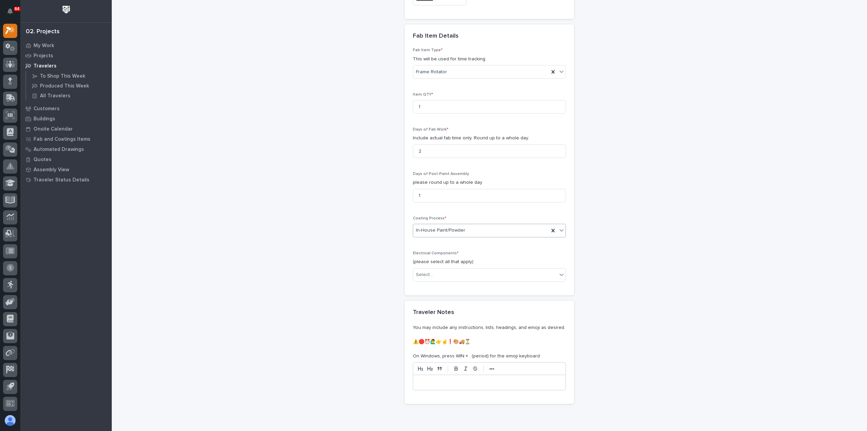
scroll to position [576, 0]
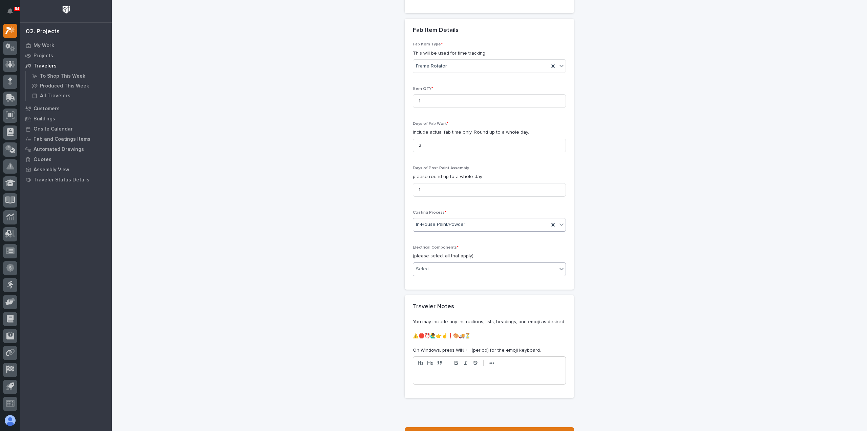
click at [435, 263] on div "Select..." at bounding box center [485, 268] width 144 height 11
click at [433, 275] on div "None" at bounding box center [487, 274] width 152 height 12
click at [460, 427] on button "Save" at bounding box center [489, 432] width 169 height 11
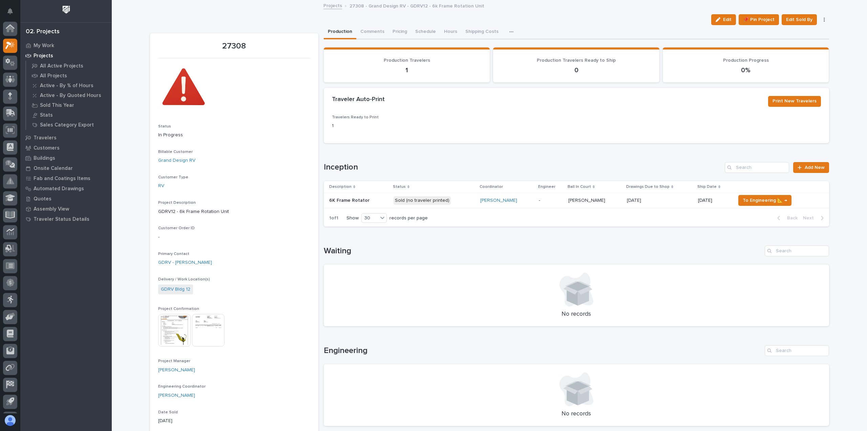
scroll to position [15, 0]
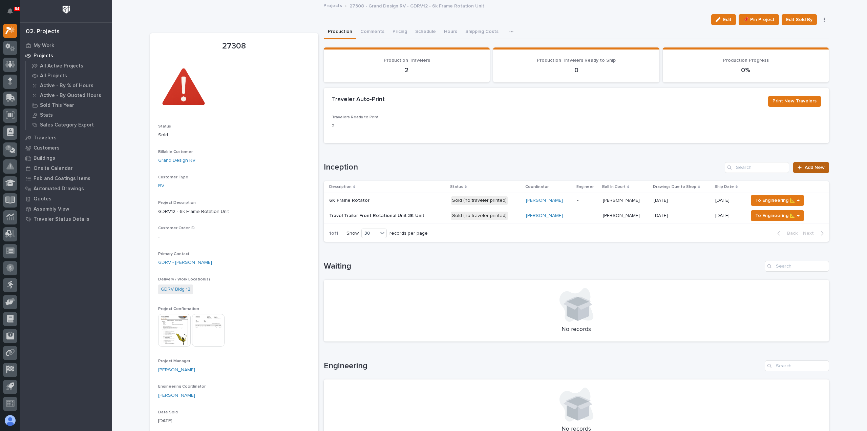
click at [802, 166] on div at bounding box center [801, 167] width 7 height 5
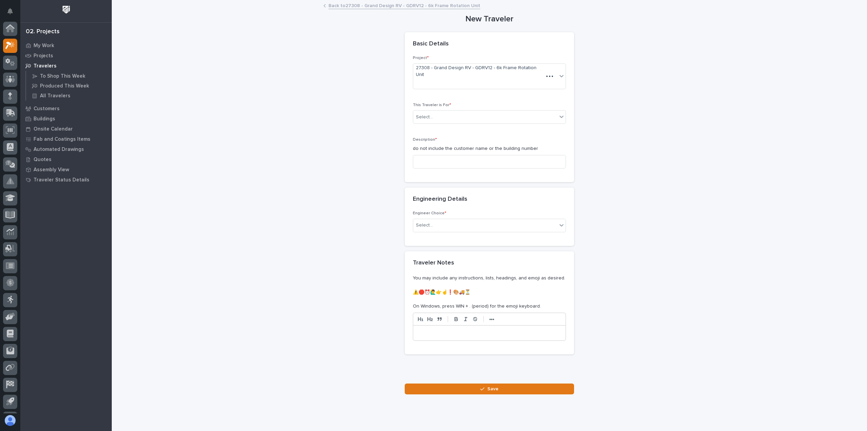
scroll to position [15, 0]
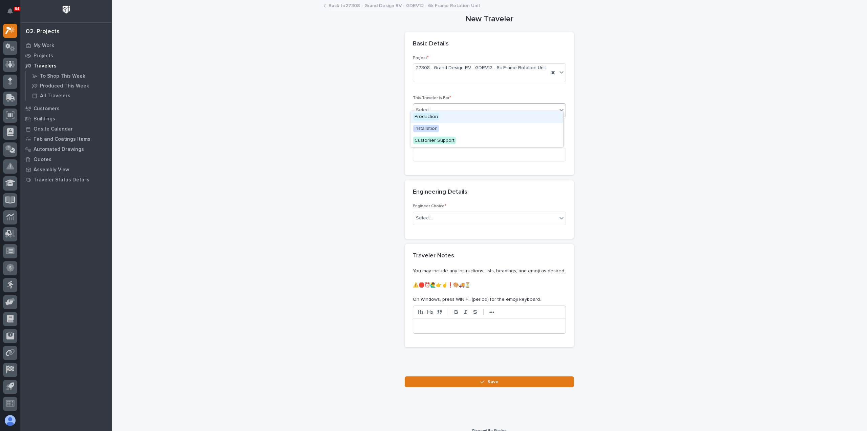
click at [437, 104] on div "Select..." at bounding box center [485, 109] width 144 height 11
click at [434, 116] on span "Production" at bounding box center [426, 116] width 26 height 7
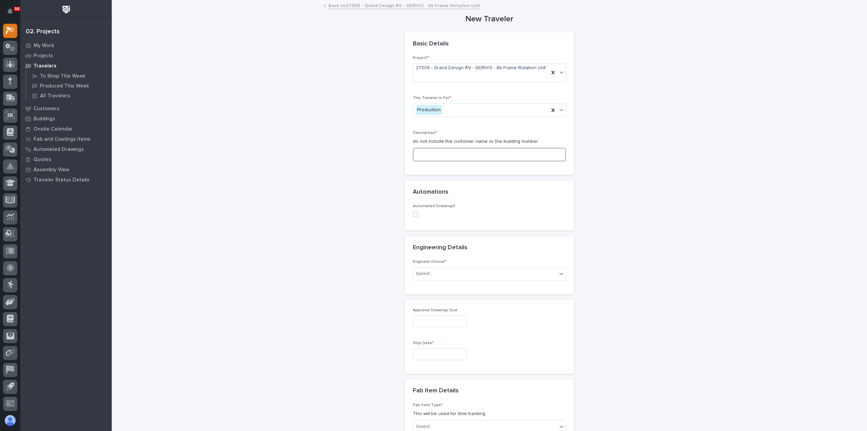
click at [441, 149] on input at bounding box center [489, 155] width 153 height 14
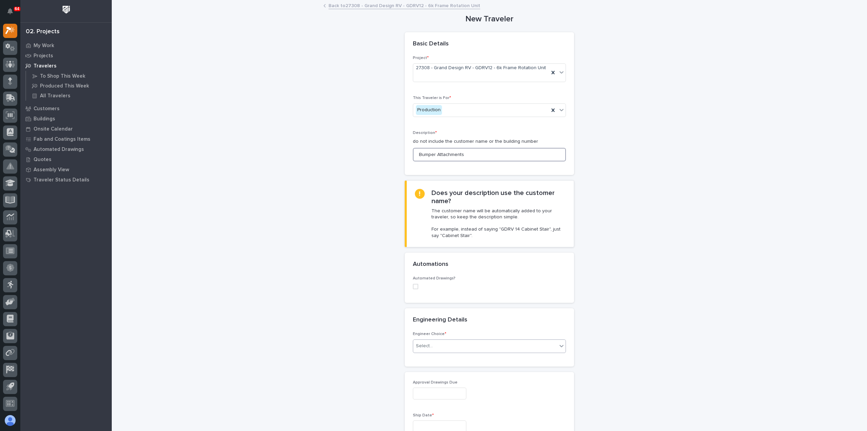
type input "Bumper Attachments"
click at [431, 340] on div "Select..." at bounding box center [485, 345] width 144 height 11
click at [446, 363] on div "I want my coordinator to choose an engineer" at bounding box center [487, 364] width 152 height 12
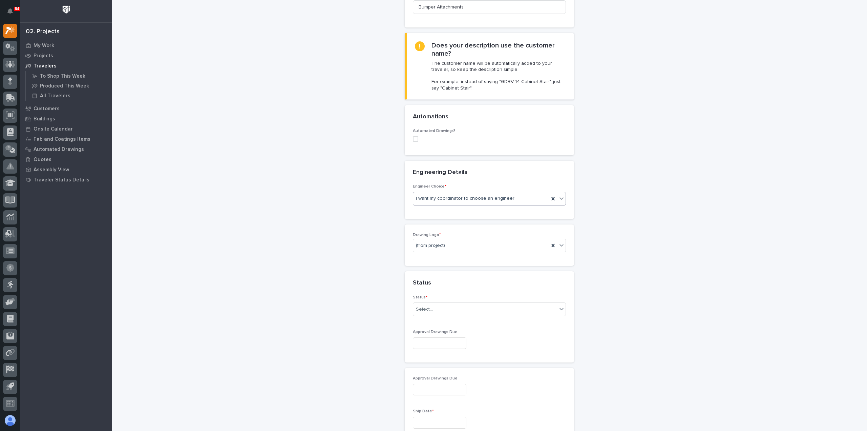
scroll to position [203, 0]
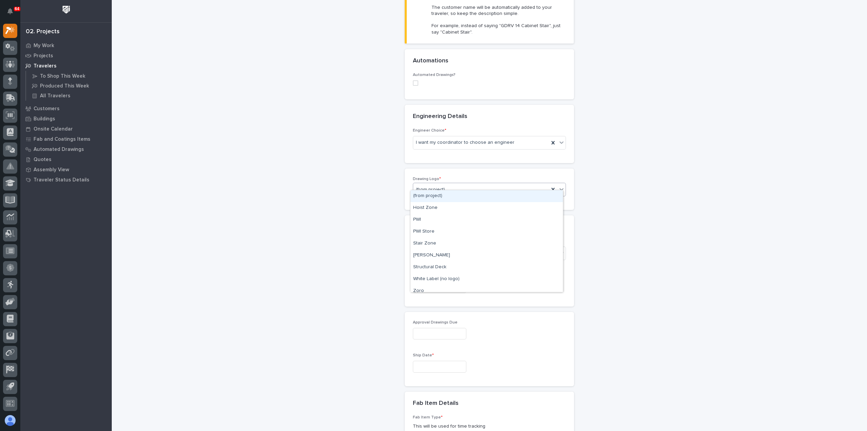
click at [464, 184] on div "(from project)" at bounding box center [481, 189] width 136 height 11
click at [445, 218] on div "PWI" at bounding box center [487, 220] width 152 height 12
click at [448, 251] on div "Select..." at bounding box center [485, 253] width 144 height 11
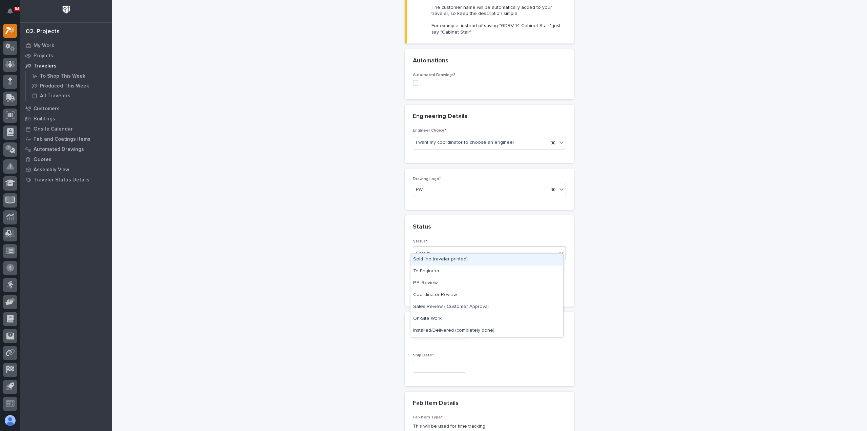
click at [448, 258] on div "Sold (no traveler printed)" at bounding box center [487, 259] width 152 height 12
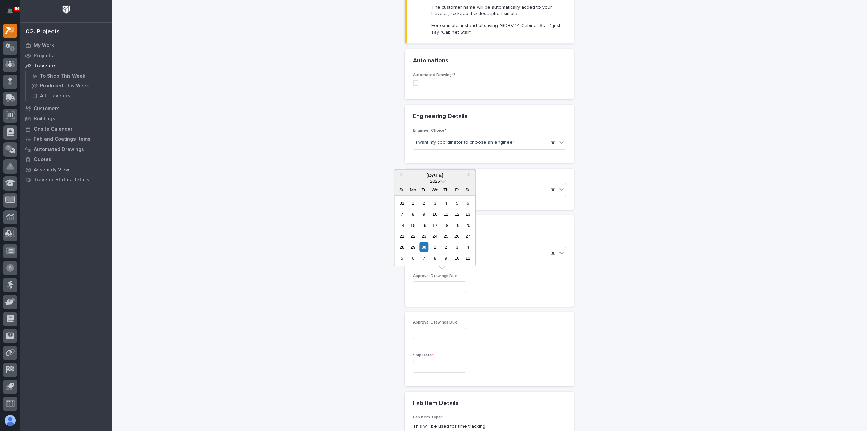
click at [450, 281] on input "text" at bounding box center [440, 287] width 54 height 12
click at [471, 174] on button "Next Month" at bounding box center [469, 175] width 11 height 11
click at [426, 259] on div "4" at bounding box center [423, 257] width 9 height 9
type input "**********"
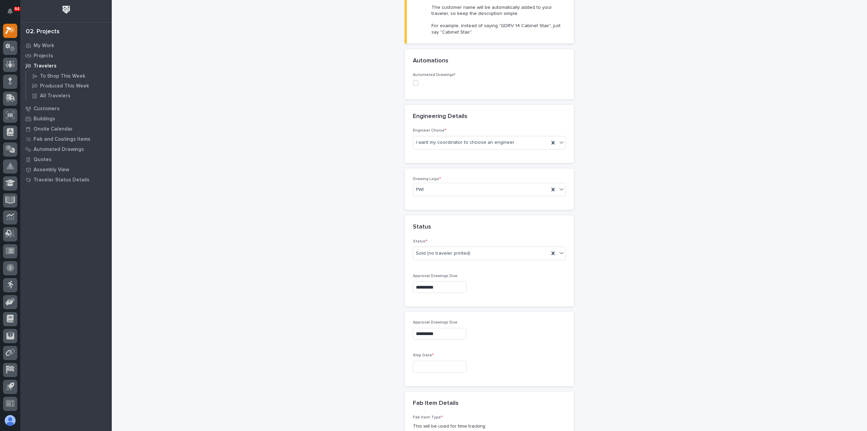
click at [431, 362] on input "text" at bounding box center [440, 366] width 54 height 12
click at [469, 253] on span "Next Month" at bounding box center [469, 253] width 0 height 9
click at [425, 317] on div "23" at bounding box center [423, 314] width 9 height 9
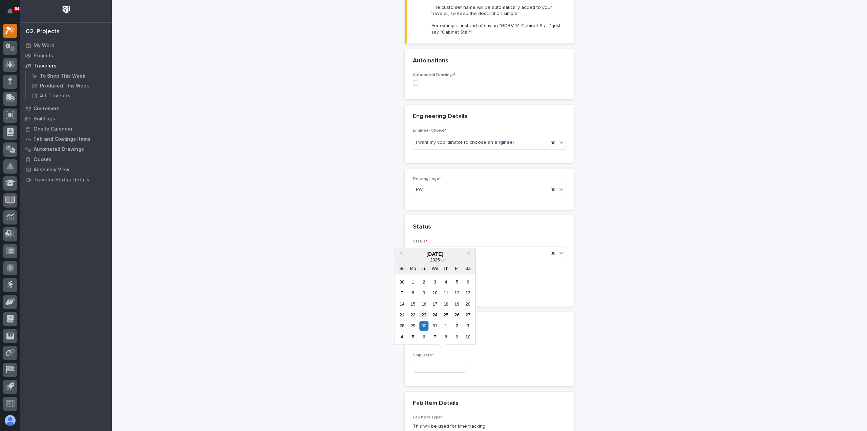
type input "**********"
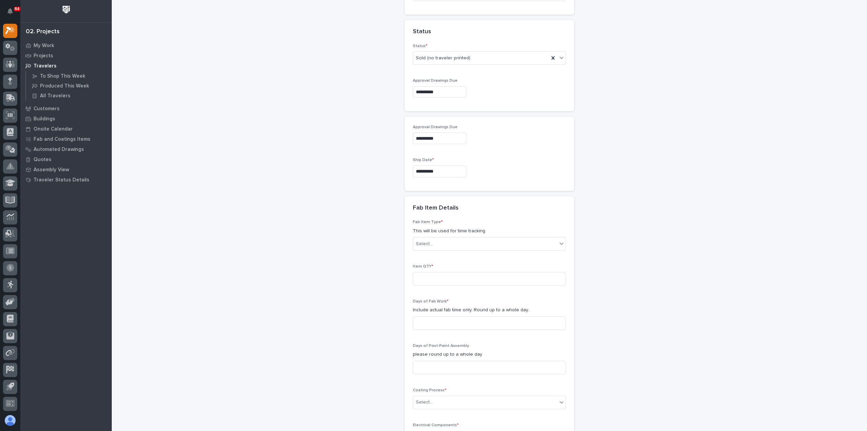
scroll to position [406, 0]
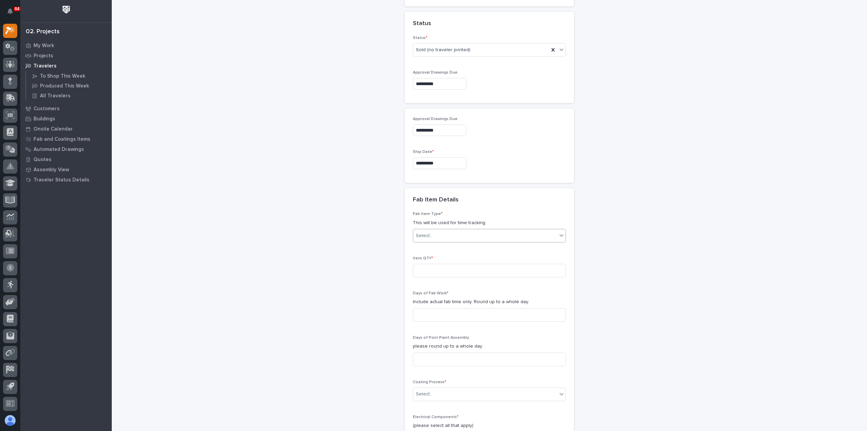
click at [443, 230] on div "Select..." at bounding box center [485, 235] width 144 height 11
click at [456, 290] on div "Other (custom item)" at bounding box center [487, 290] width 152 height 12
click at [450, 265] on input at bounding box center [489, 271] width 153 height 14
type input "1"
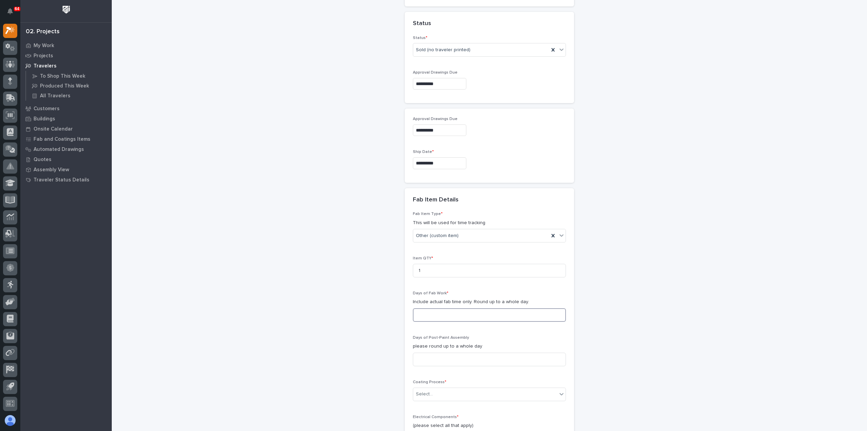
click at [451, 308] on input at bounding box center [489, 315] width 153 height 14
type input "1"
click at [432, 357] on input at bounding box center [489, 359] width 153 height 14
type input "1"
click at [430, 388] on div "Select..." at bounding box center [485, 393] width 144 height 11
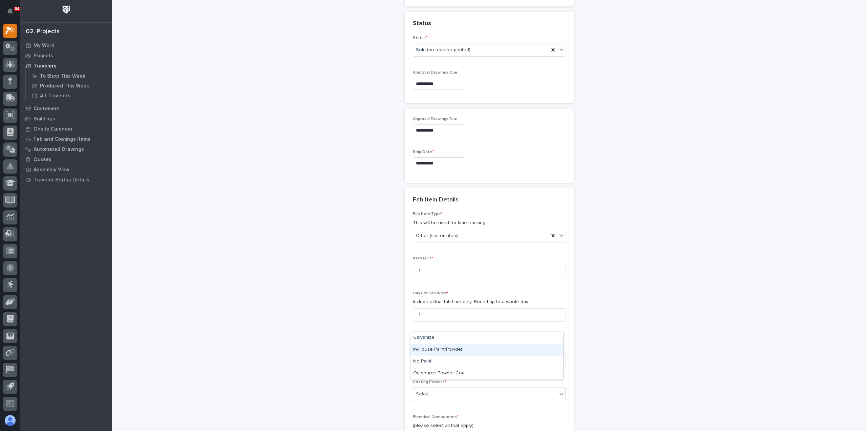
click at [439, 351] on div "In-House Paint/Powder" at bounding box center [487, 349] width 152 height 12
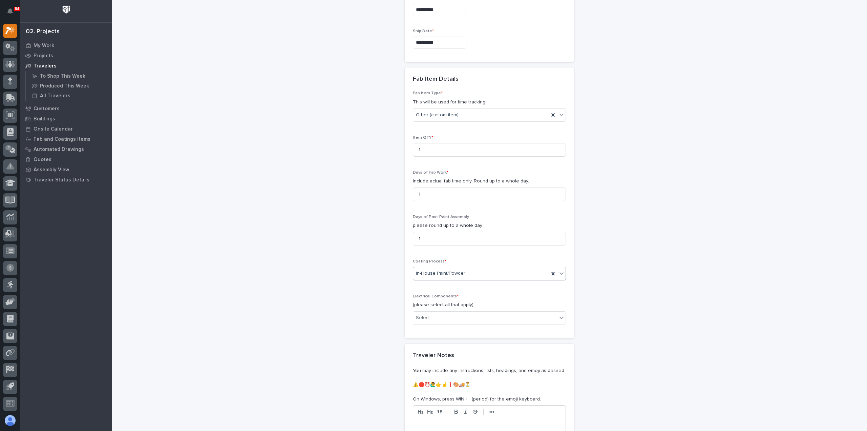
scroll to position [542, 0]
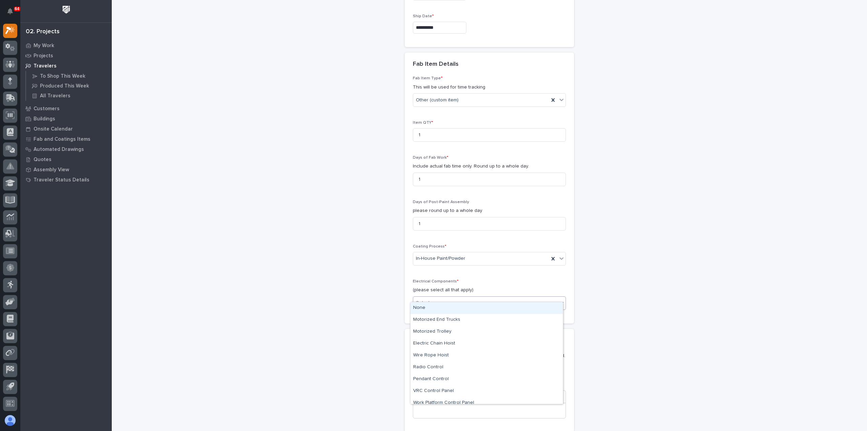
click at [459, 297] on div "Select..." at bounding box center [485, 302] width 144 height 11
click at [456, 312] on div "None" at bounding box center [487, 308] width 152 height 12
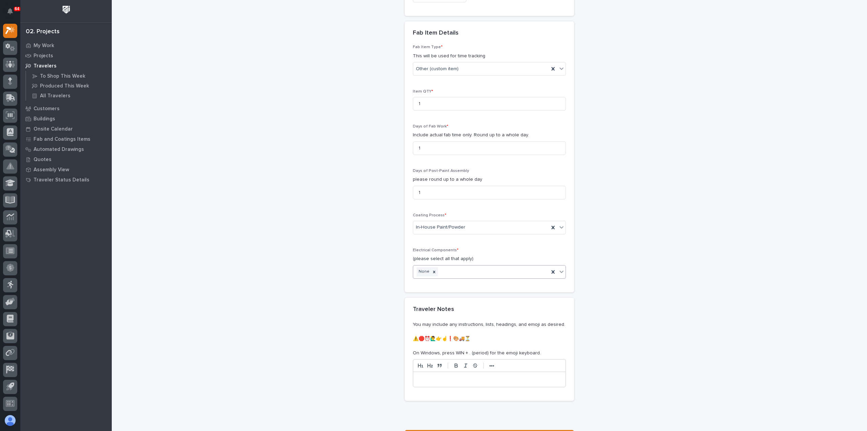
scroll to position [627, 0]
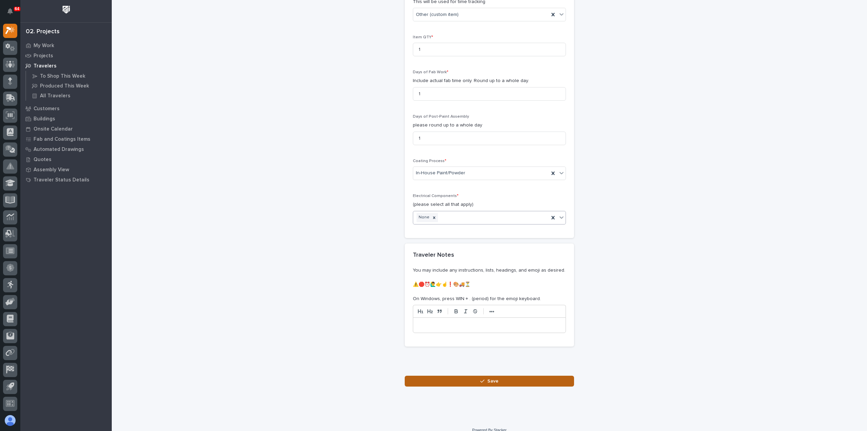
click at [492, 378] on span "Save" at bounding box center [492, 381] width 11 height 6
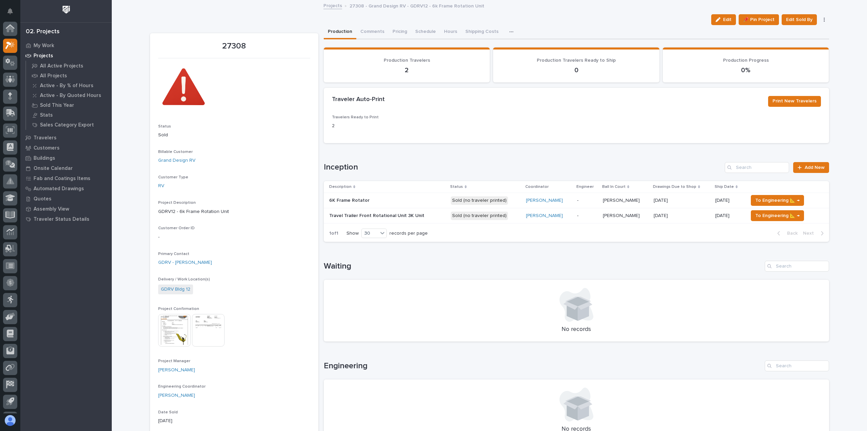
scroll to position [15, 0]
click at [802, 166] on div at bounding box center [801, 167] width 7 height 5
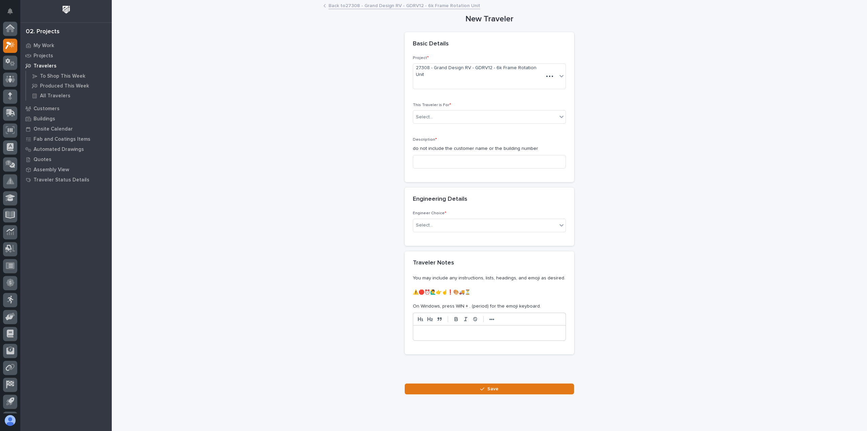
scroll to position [15, 0]
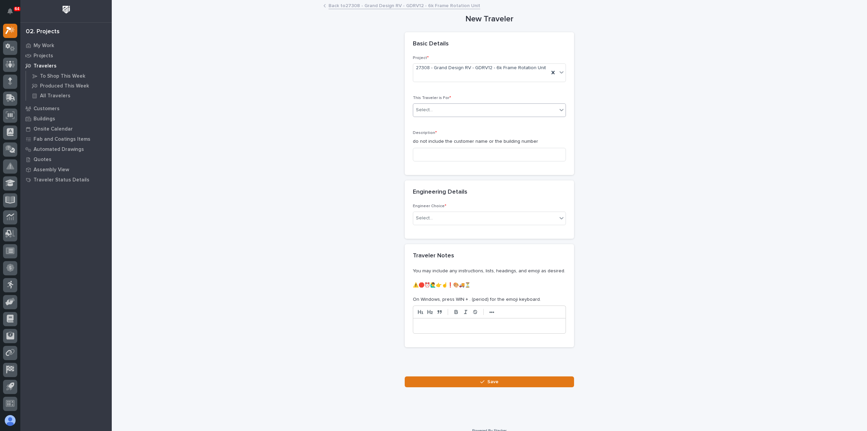
click at [452, 105] on div "Select..." at bounding box center [485, 109] width 144 height 11
click at [450, 117] on div "Production" at bounding box center [487, 117] width 152 height 12
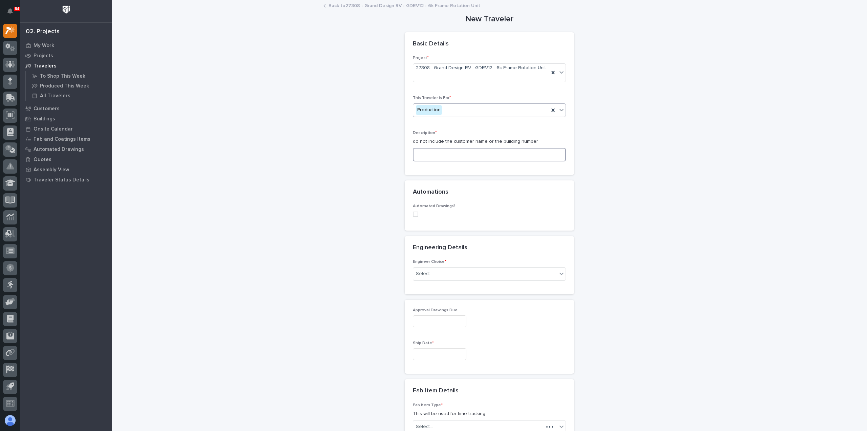
click at [448, 149] on input at bounding box center [489, 155] width 153 height 14
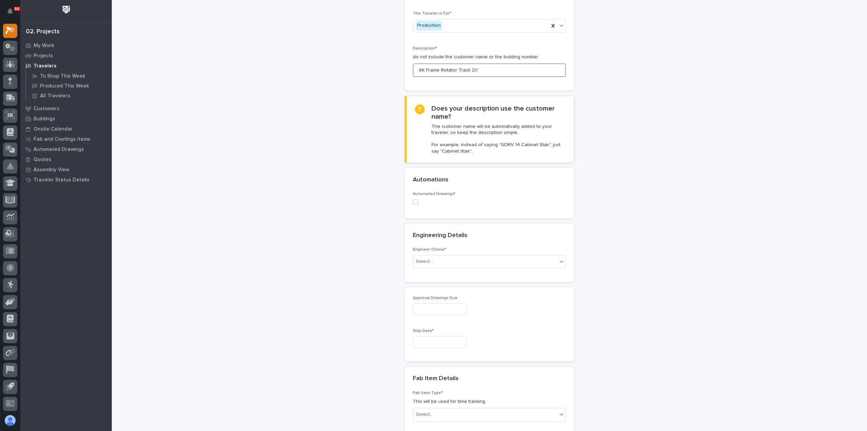
scroll to position [169, 0]
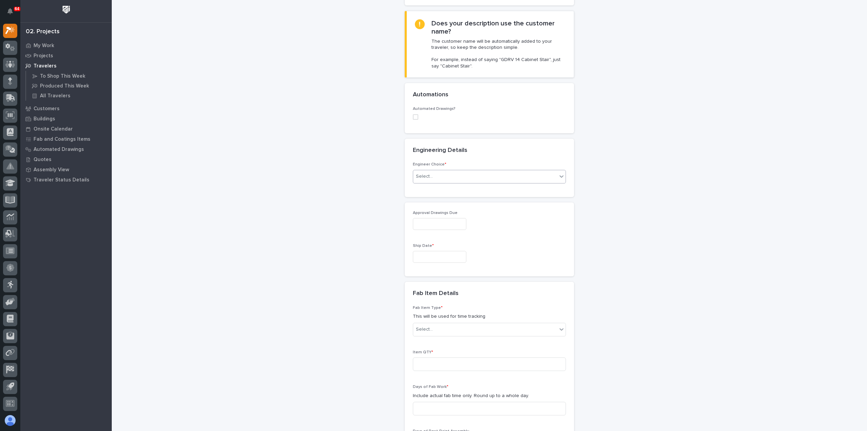
type input "6K Frame Rotator Track 20'"
click at [444, 171] on div "Select..." at bounding box center [485, 176] width 144 height 11
click at [443, 196] on div "I want my coordinator to choose an engineer" at bounding box center [487, 195] width 152 height 12
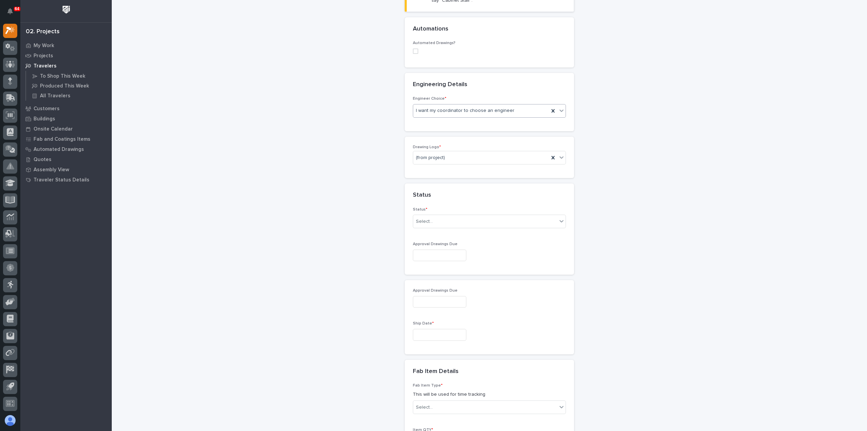
scroll to position [241, 0]
click at [452, 147] on div "(from project)" at bounding box center [481, 152] width 136 height 11
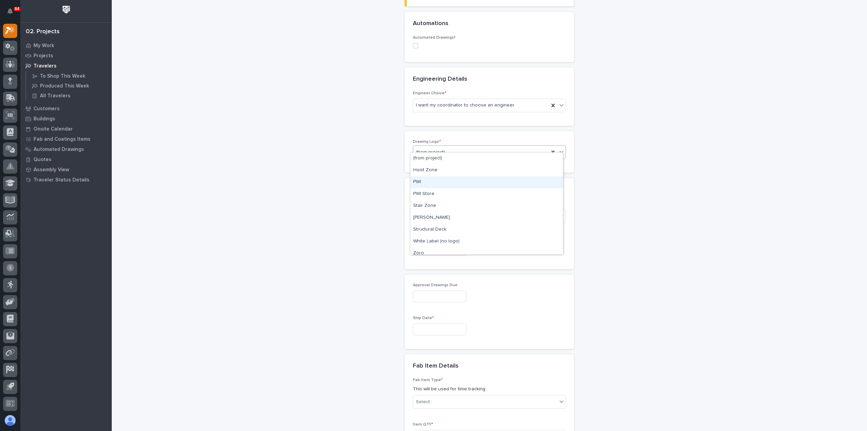
click at [446, 180] on div "PWI" at bounding box center [487, 182] width 152 height 12
click at [453, 210] on div "Select..." at bounding box center [485, 215] width 144 height 11
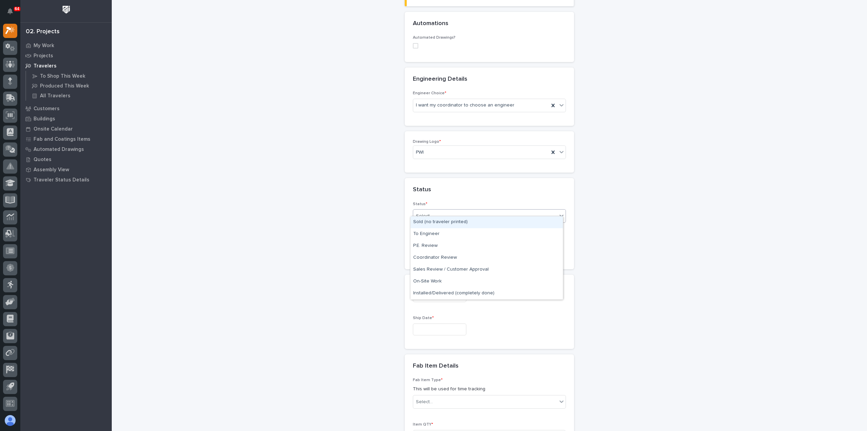
click at [454, 224] on div "Sold (no traveler printed)" at bounding box center [487, 222] width 152 height 12
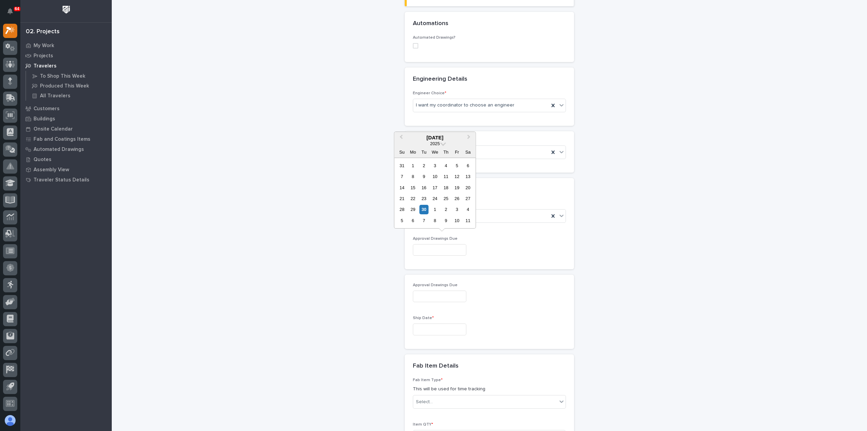
click at [449, 244] on input "text" at bounding box center [440, 250] width 54 height 12
click at [469, 139] on span "Next Month" at bounding box center [469, 137] width 0 height 9
click at [424, 188] on div "11" at bounding box center [423, 187] width 9 height 9
type input "**********"
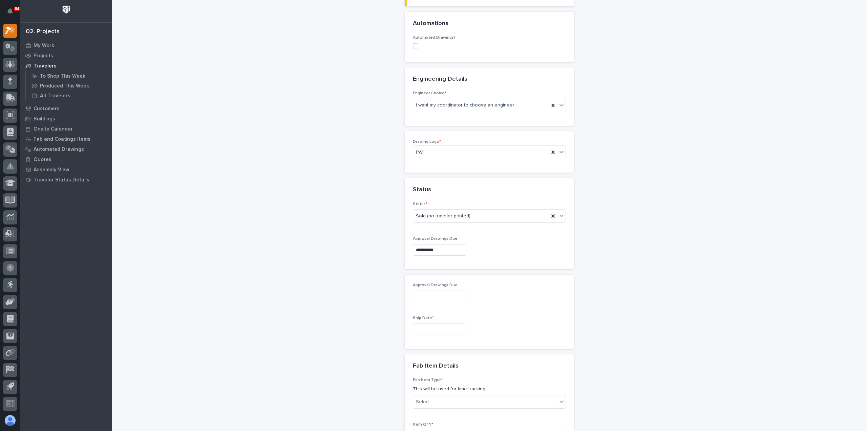
type input "**********"
click at [429, 323] on input "text" at bounding box center [440, 329] width 54 height 12
click at [469, 215] on button "Next Month" at bounding box center [469, 216] width 11 height 11
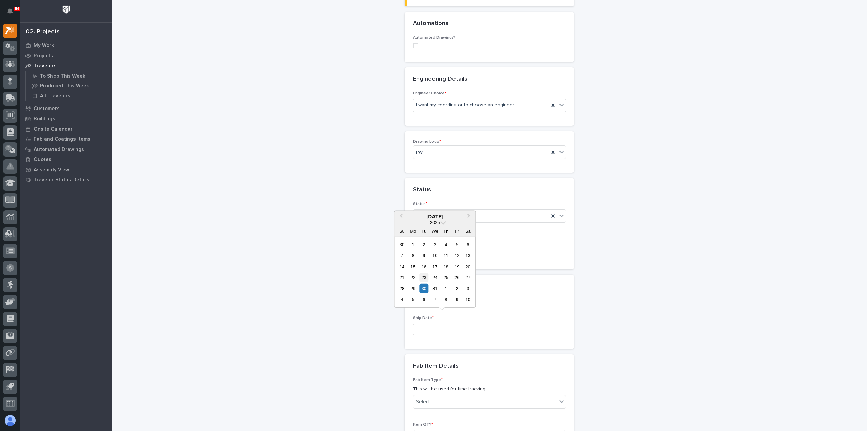
click at [426, 277] on div "23" at bounding box center [423, 277] width 9 height 9
type input "**********"
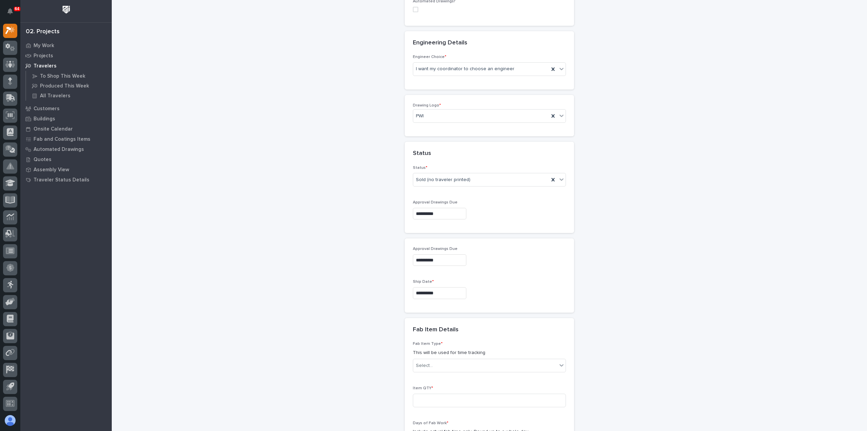
scroll to position [444, 0]
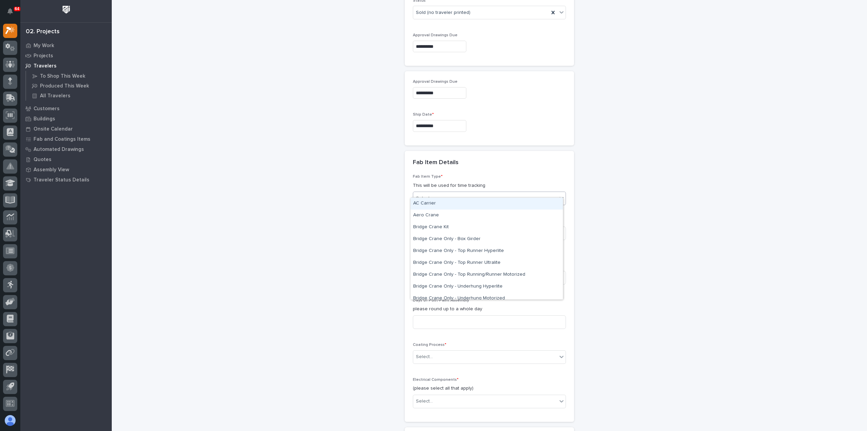
click at [455, 193] on div "Select..." at bounding box center [485, 198] width 144 height 11
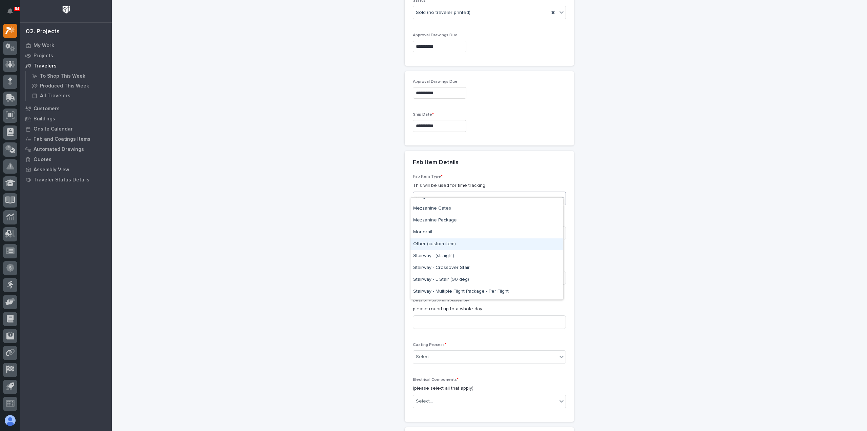
click at [436, 244] on div "Other (custom item)" at bounding box center [487, 244] width 152 height 12
click at [471, 226] on input at bounding box center [489, 233] width 153 height 14
type input "1"
click at [461, 271] on input at bounding box center [489, 278] width 153 height 14
type input "1"
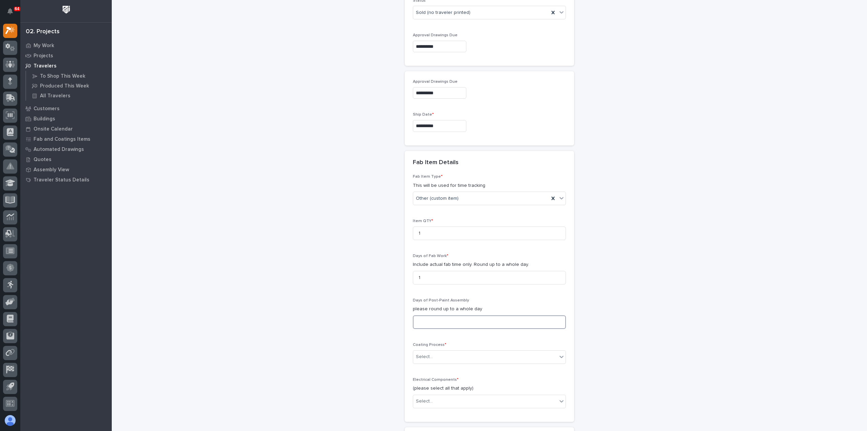
click at [460, 319] on input at bounding box center [489, 322] width 153 height 14
type input "0"
click at [451, 351] on div "Select..." at bounding box center [485, 356] width 144 height 11
click at [444, 386] on div "No Paint" at bounding box center [487, 385] width 152 height 12
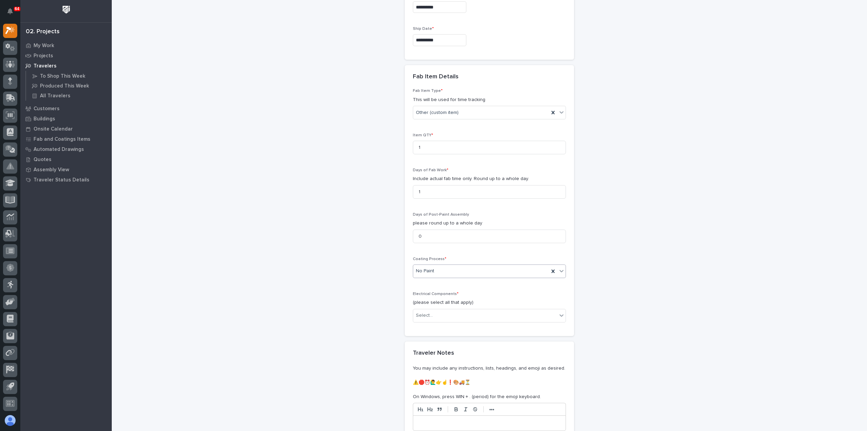
scroll to position [545, 0]
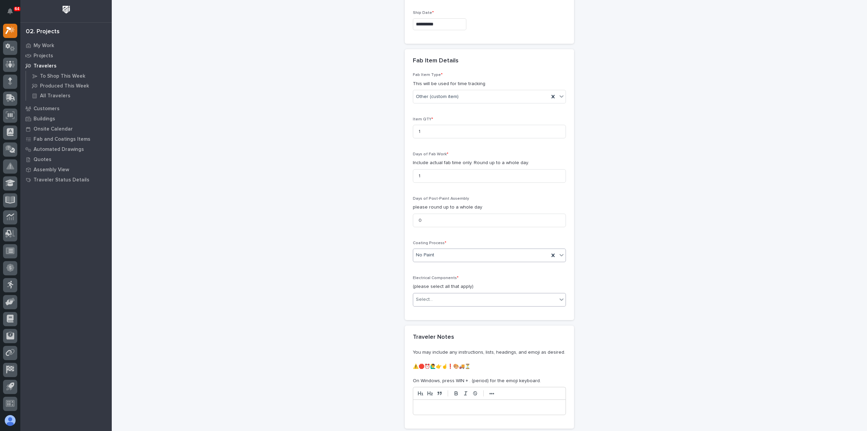
click at [447, 294] on div "Select..." at bounding box center [485, 299] width 144 height 11
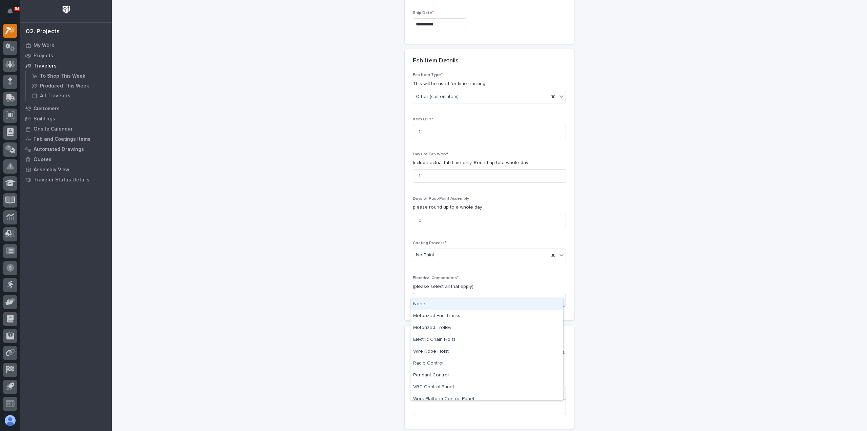
click at [446, 303] on div "None" at bounding box center [487, 304] width 152 height 12
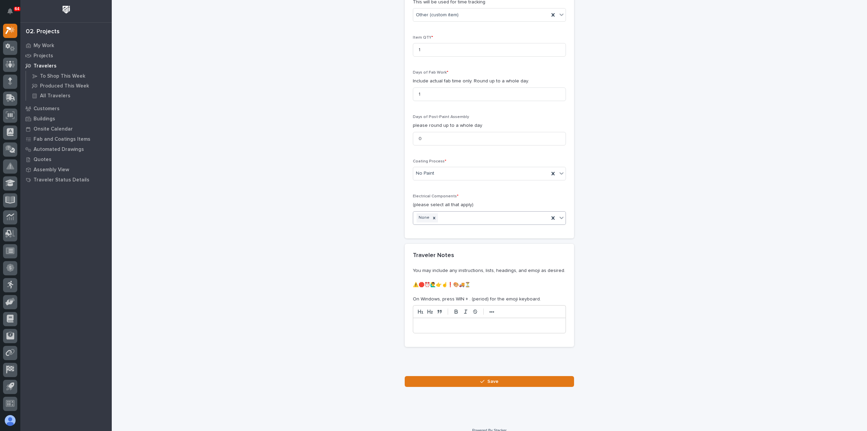
scroll to position [627, 0]
click at [474, 375] on button "Save" at bounding box center [489, 380] width 169 height 11
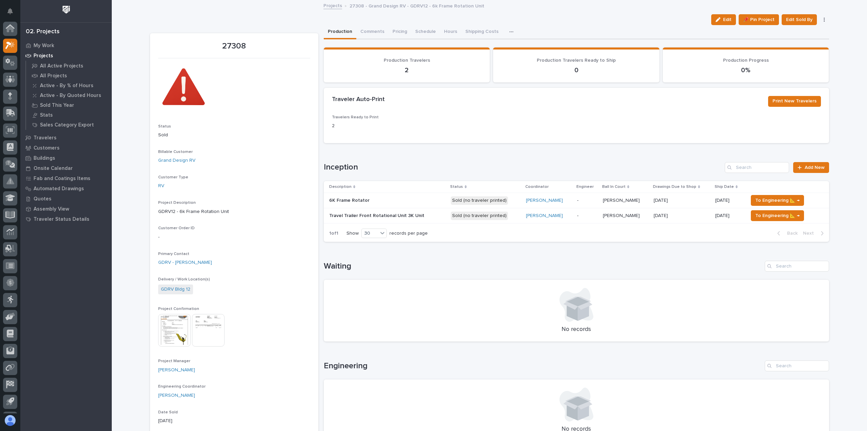
scroll to position [15, 0]
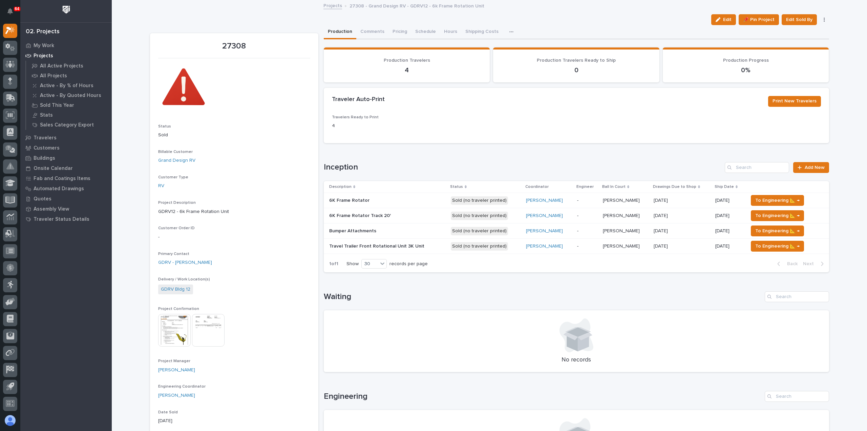
click at [570, 246] on div "Weston Hochstetler" at bounding box center [548, 246] width 45 height 6
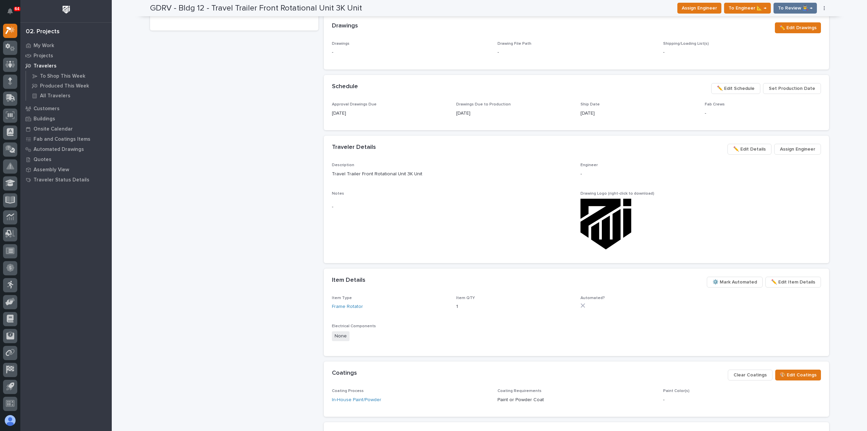
scroll to position [237, 0]
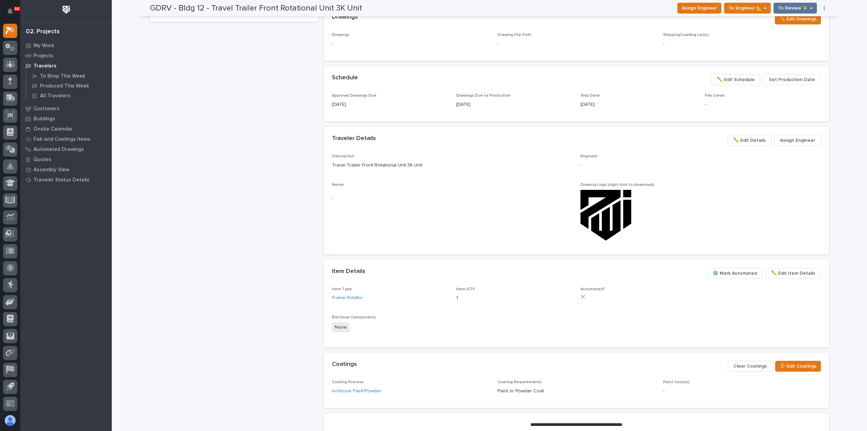
click at [754, 140] on span "✏️ Edit Details" at bounding box center [749, 140] width 33 height 8
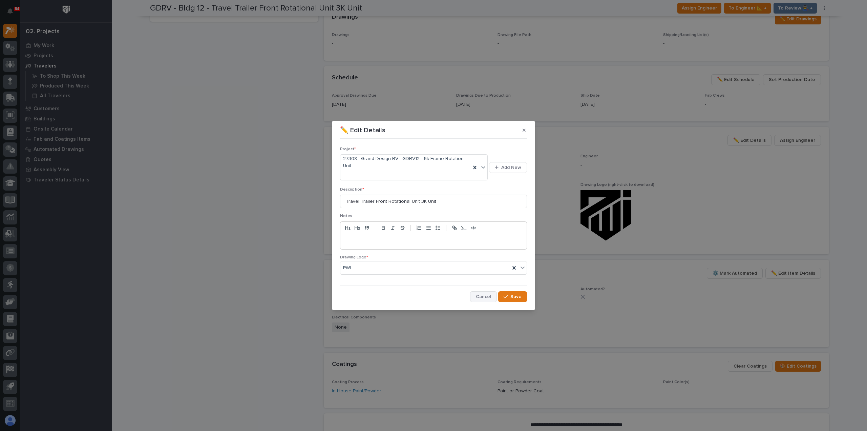
click at [476, 291] on button "Cancel" at bounding box center [483, 296] width 27 height 11
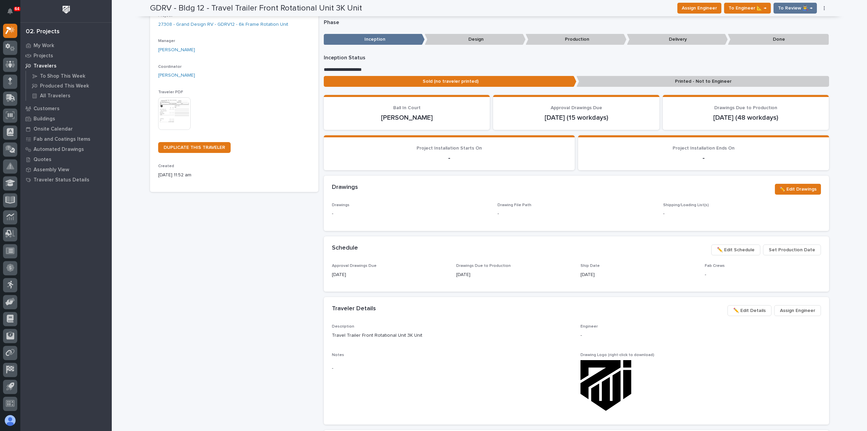
scroll to position [0, 0]
